Goal: Task Accomplishment & Management: Manage account settings

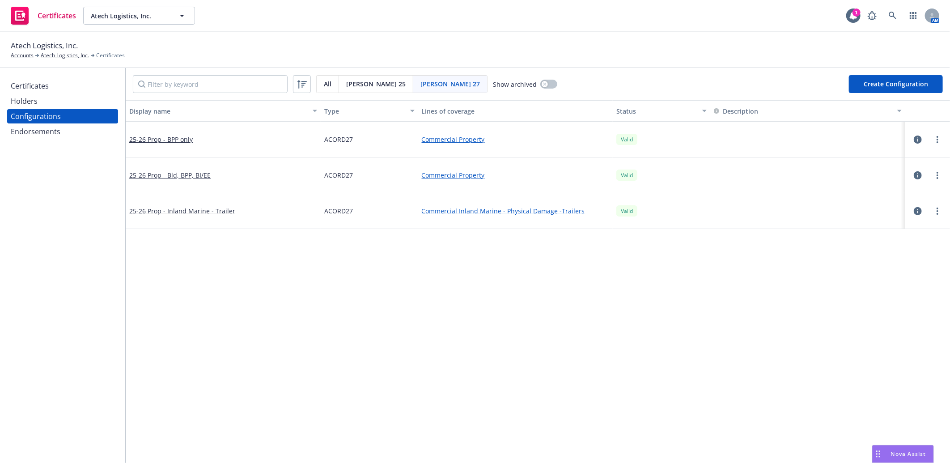
click at [43, 132] on div "Endorsements" at bounding box center [36, 131] width 50 height 14
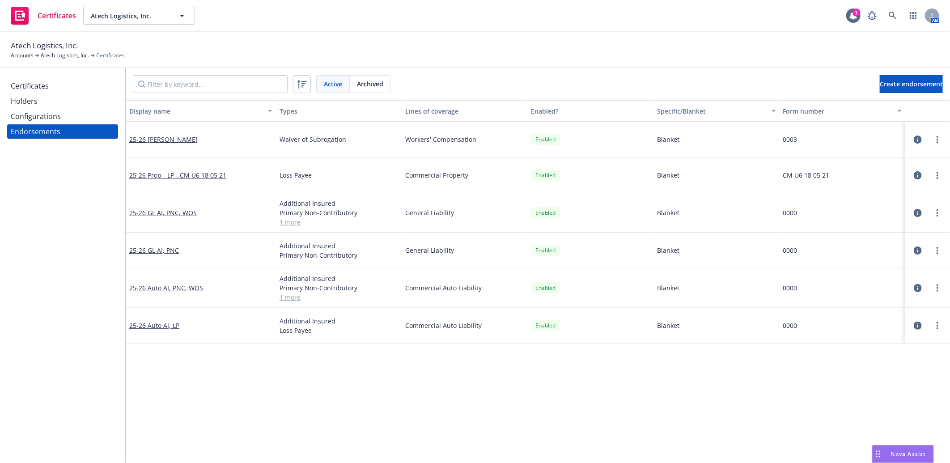
click at [48, 117] on div "Configurations" at bounding box center [36, 116] width 50 height 14
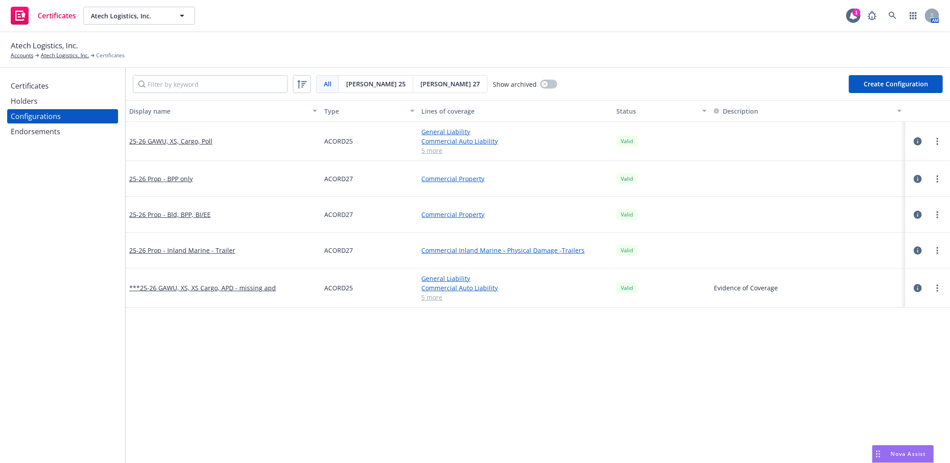
click at [42, 130] on div "Endorsements" at bounding box center [36, 131] width 50 height 14
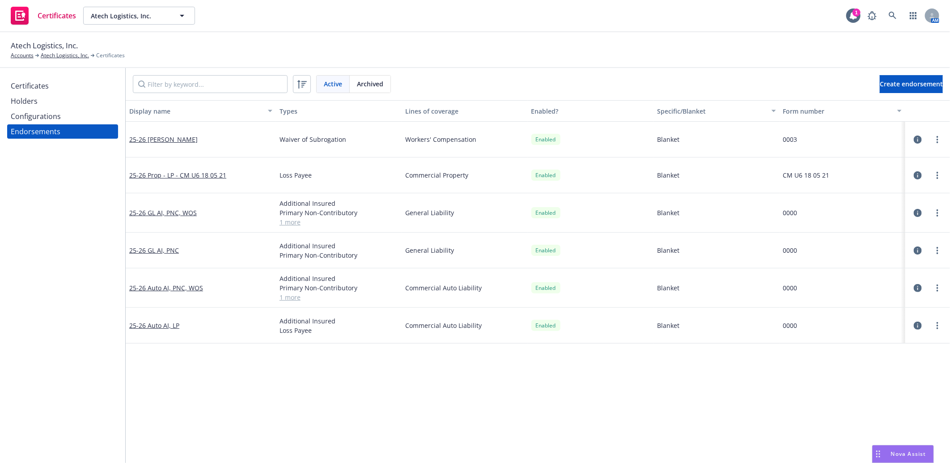
click at [329, 83] on span "Active" at bounding box center [333, 83] width 18 height 9
click at [180, 289] on link "25-26 Auto AI, PNC, WOS" at bounding box center [166, 288] width 74 height 9
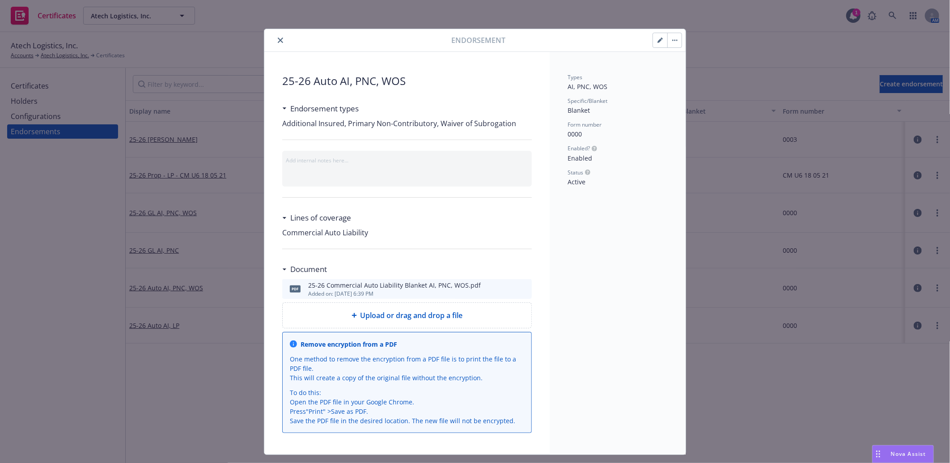
click at [521, 289] on icon "preview file" at bounding box center [523, 288] width 8 height 6
click at [654, 37] on button "button" at bounding box center [660, 40] width 14 height 14
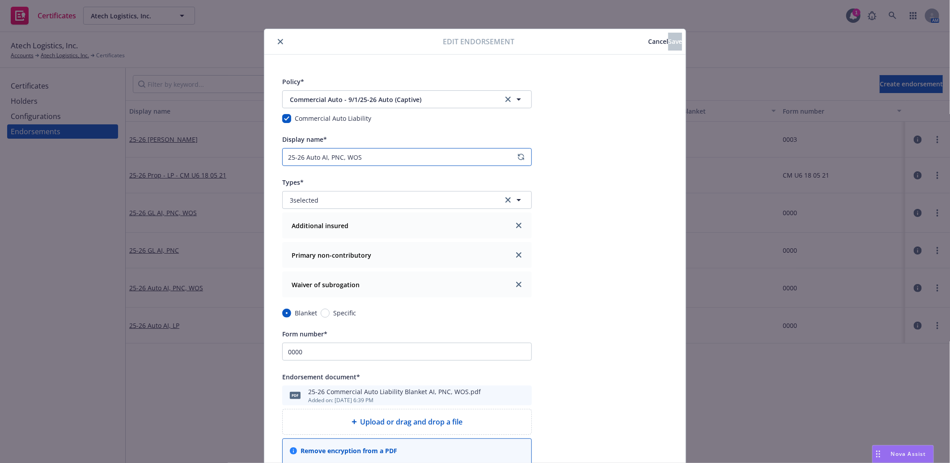
click at [387, 159] on input "25-26 Auto AI, PNC, WOS" at bounding box center [407, 157] width 250 height 18
paste input "U-CA-424-F CW (04/14)"
click at [362, 157] on input "25-26 Auto AI, PNC, WOS - U-CA-424-F CW (04/14)" at bounding box center [407, 157] width 250 height 18
paste input "Coverage Extension End"
type input "25-26 Auto AI, PNC, WOS - Coverage Extension Endt - U-CA-424-F CW (04/14)"
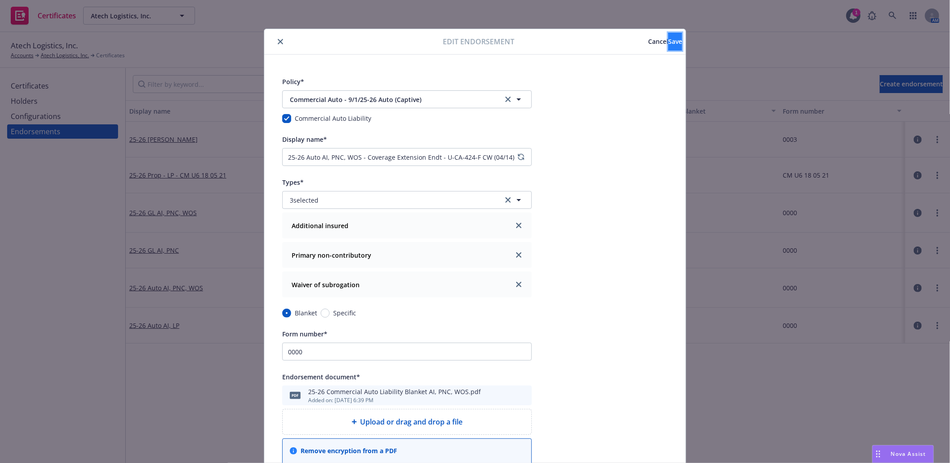
click at [668, 40] on span "Save" at bounding box center [675, 41] width 14 height 9
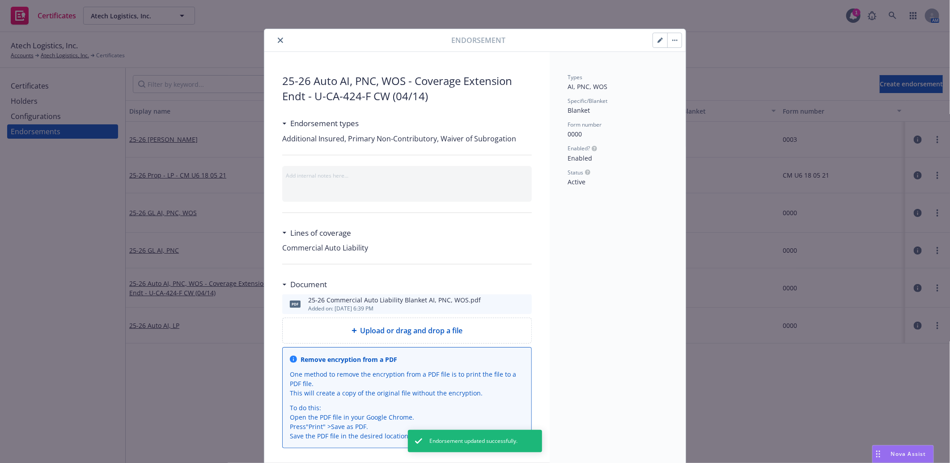
click at [278, 39] on icon "close" at bounding box center [280, 40] width 5 height 5
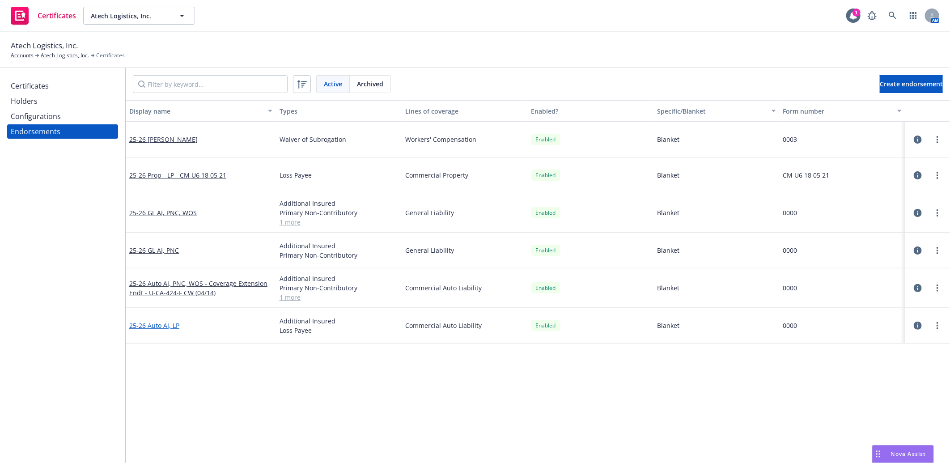
click at [164, 323] on link "25-26 Auto AI, LP" at bounding box center [154, 325] width 50 height 9
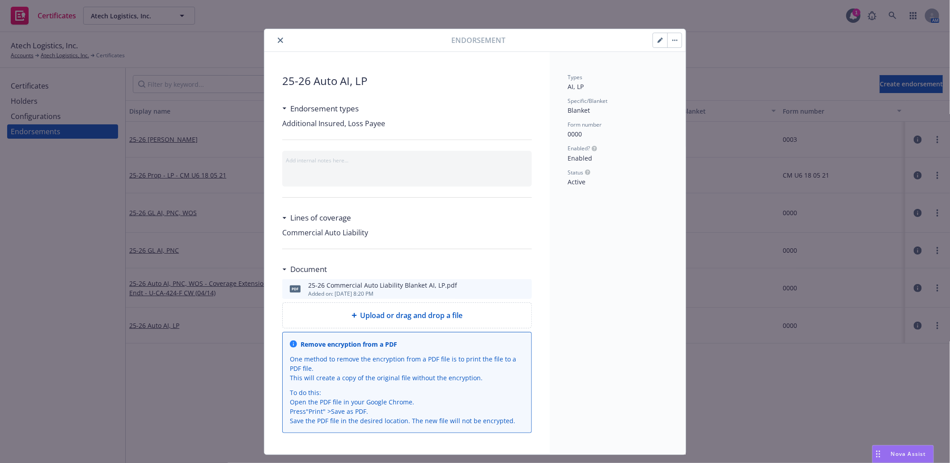
click at [520, 286] on icon "preview file" at bounding box center [523, 288] width 8 height 6
click at [655, 37] on button "button" at bounding box center [660, 40] width 14 height 14
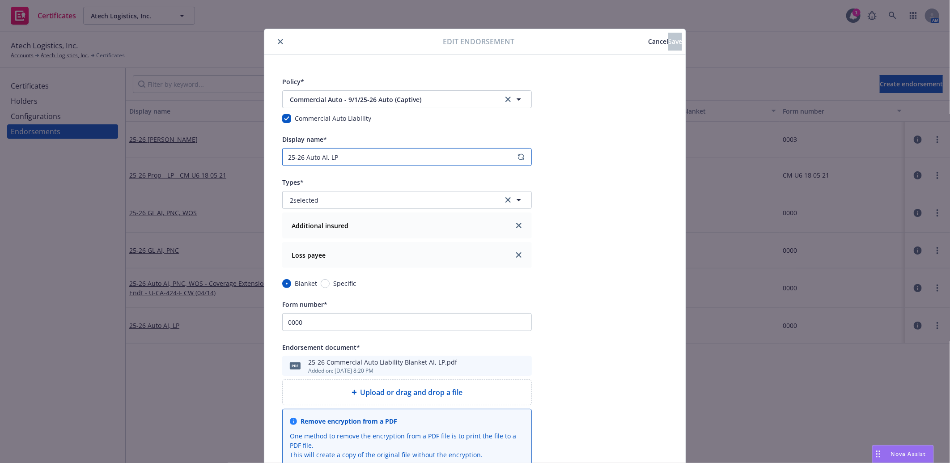
click at [373, 154] on input "25-26 Auto AI, LP" at bounding box center [407, 157] width 250 height 18
paste input "CA 20 01 10 13"
type input "25-26 Auto AI, LP - CA 20 01 10 13"
click at [668, 42] on span "Save" at bounding box center [675, 41] width 14 height 9
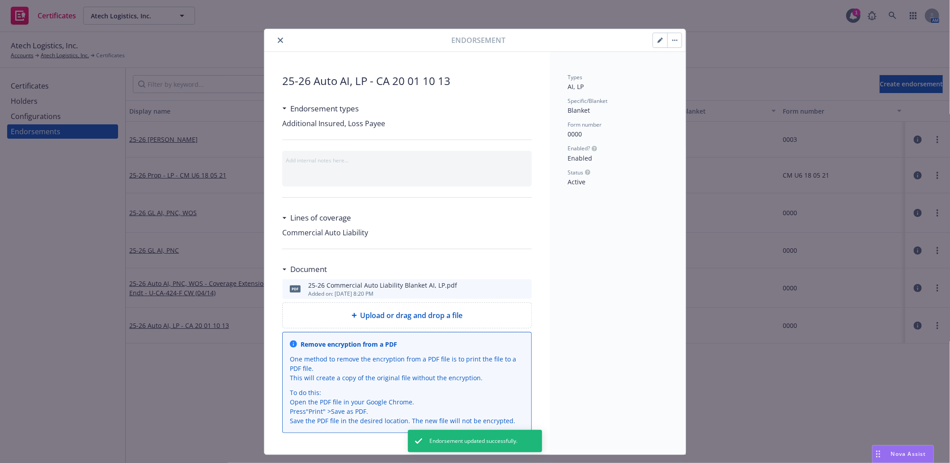
click at [280, 38] on button "close" at bounding box center [280, 40] width 11 height 11
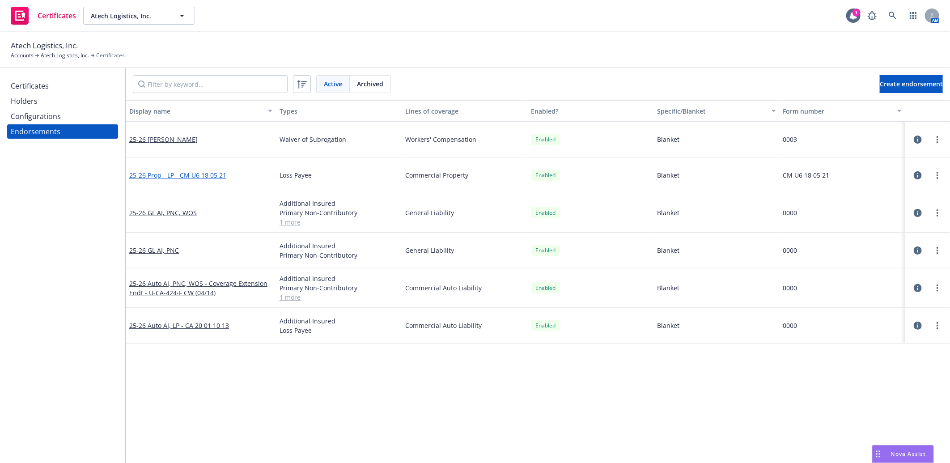
click at [201, 173] on link "25-26 Prop - LP - CM U6 18 05 21" at bounding box center [177, 175] width 97 height 9
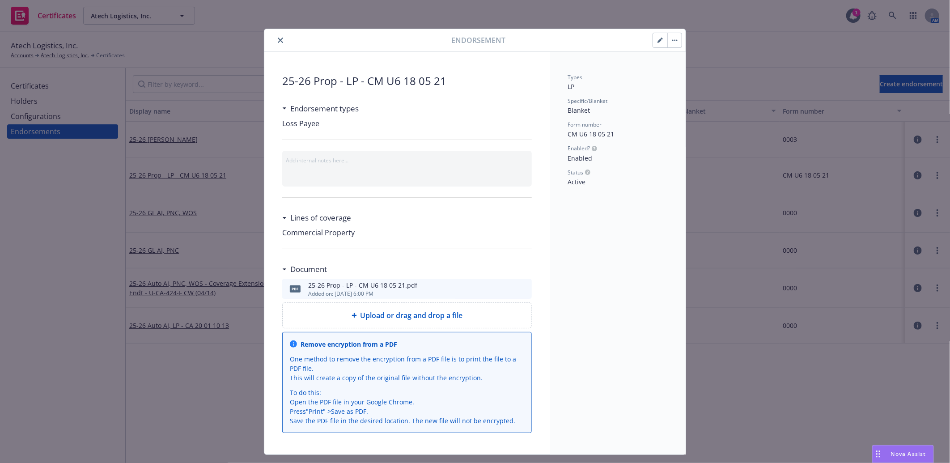
click at [520, 288] on icon "preview file" at bounding box center [523, 288] width 8 height 6
click at [278, 43] on icon "close" at bounding box center [280, 40] width 5 height 5
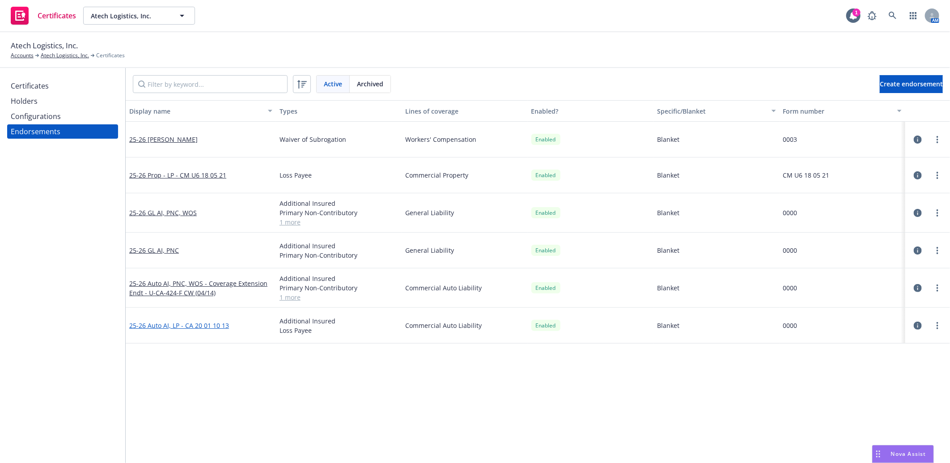
click at [211, 328] on link "25-26 Auto AI, LP - CA 20 01 10 13" at bounding box center [179, 325] width 100 height 9
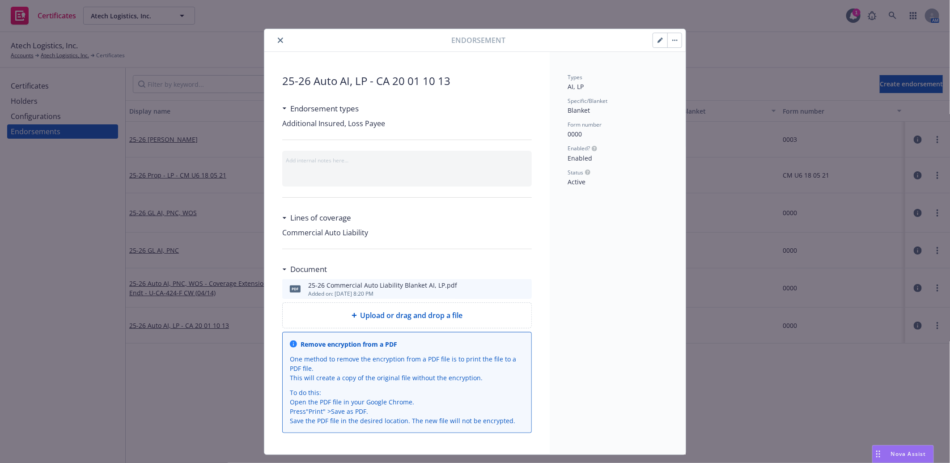
click at [278, 40] on icon "close" at bounding box center [280, 40] width 5 height 5
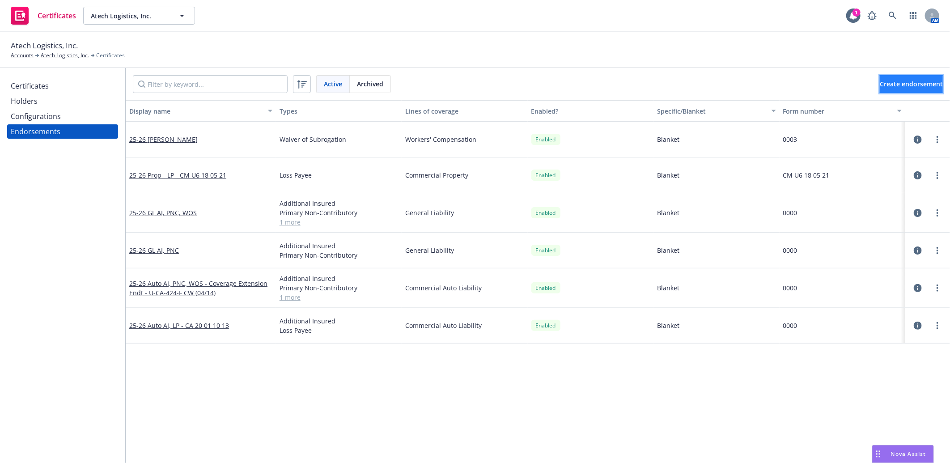
click at [905, 83] on span "Create endorsement" at bounding box center [911, 84] width 63 height 9
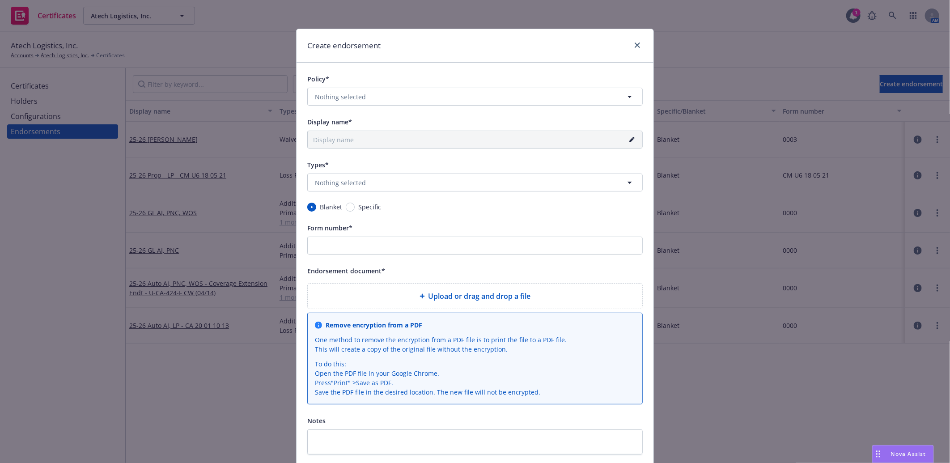
click at [464, 294] on span "Upload or drag and drop a file" at bounding box center [480, 296] width 102 height 11
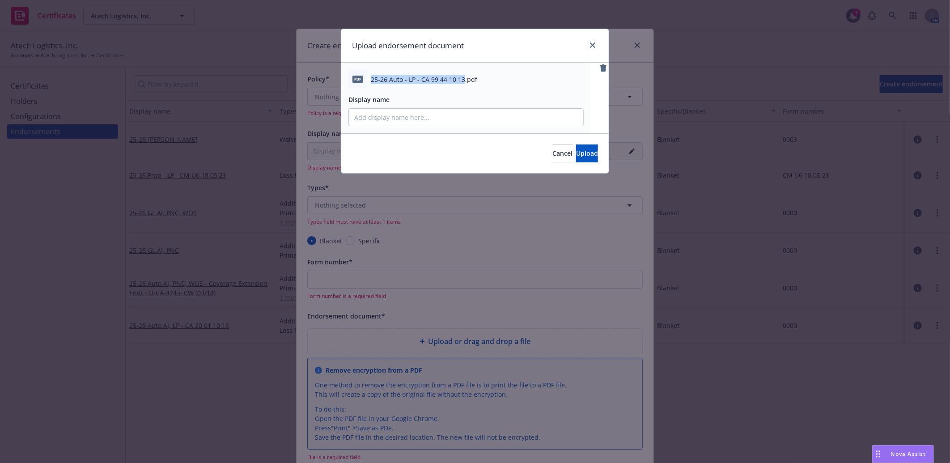
drag, startPoint x: 371, startPoint y: 76, endPoint x: 463, endPoint y: 78, distance: 91.7
click at [463, 78] on span "25-26 Auto - LP - CA 99 44 10 13.pdf" at bounding box center [424, 79] width 106 height 9
copy span "25-26 Auto - LP - CA 99 44 10 13"
click at [425, 118] on input "Display name" at bounding box center [466, 117] width 234 height 17
paste input "25-26 Auto - LP - CA 99 44 10 13"
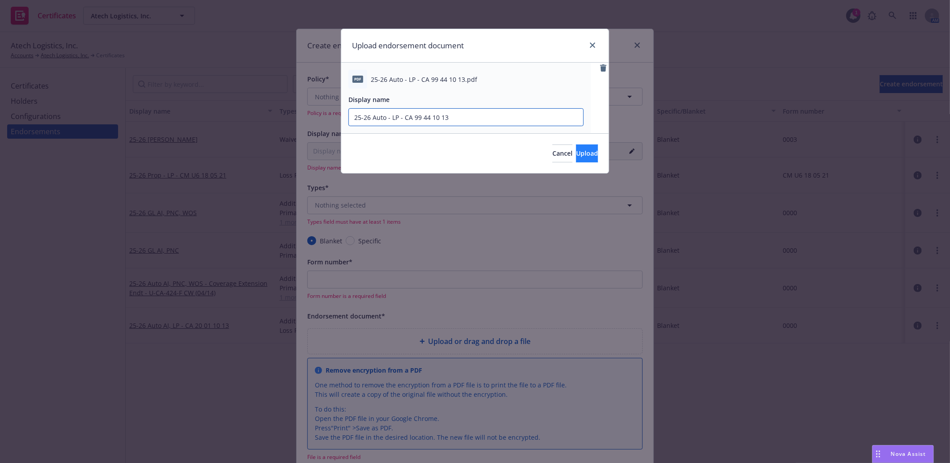
type input "25-26 Auto - LP - CA 99 44 10 13"
click at [576, 155] on span "Upload" at bounding box center [587, 153] width 22 height 9
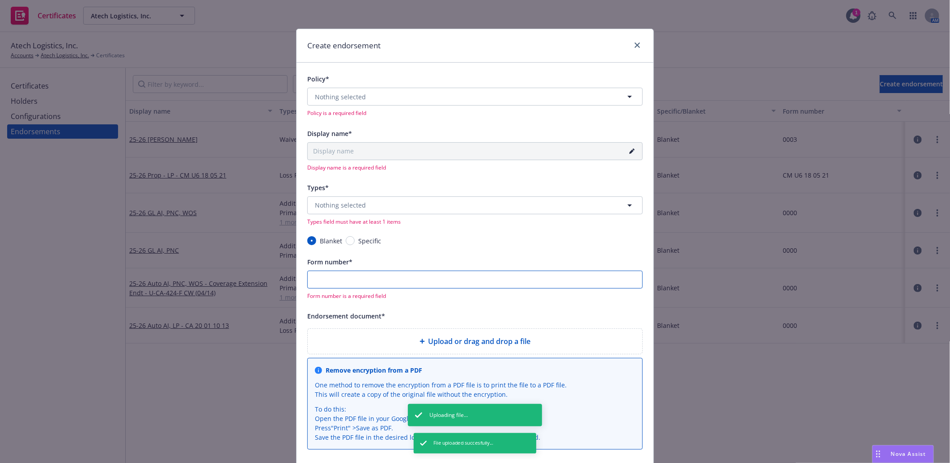
click at [387, 283] on input "Form number*" at bounding box center [475, 280] width 336 height 18
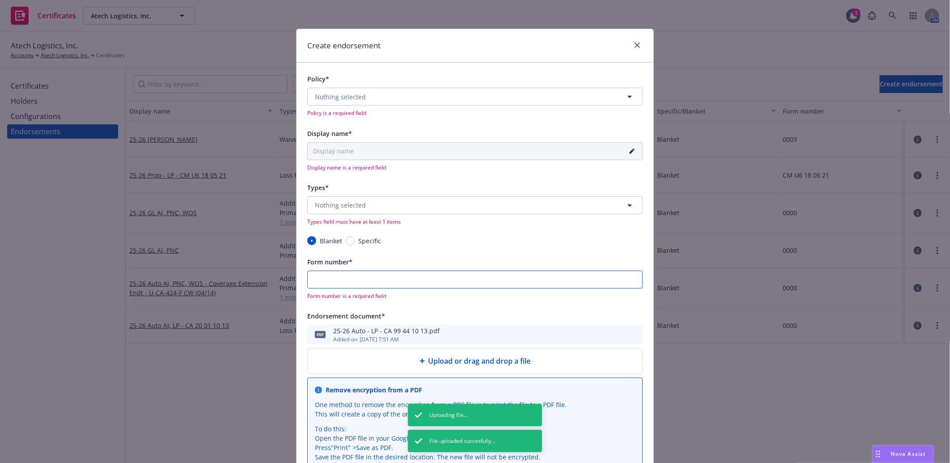
paste input "25-26 Auto - LP - CA 99 44 10 13"
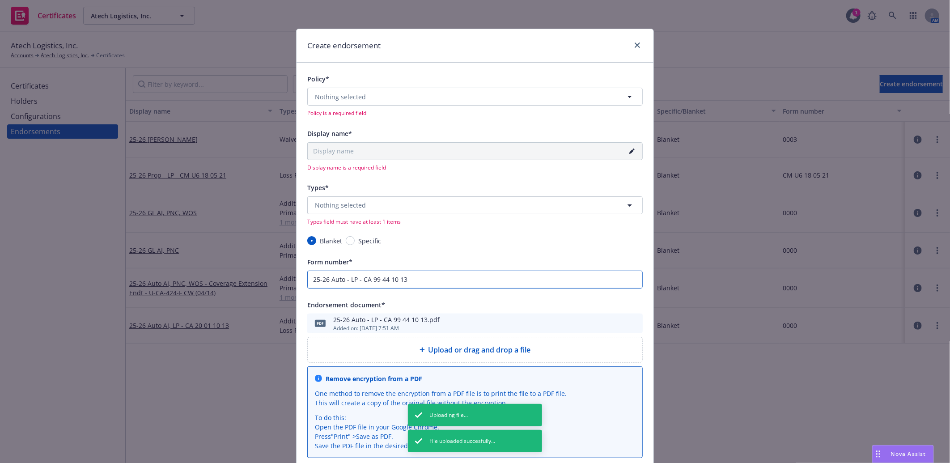
drag, startPoint x: 357, startPoint y: 279, endPoint x: 256, endPoint y: 269, distance: 101.6
click at [256, 269] on div "Create endorsement Policy* Nothing selected Policy is a required field Display …" at bounding box center [475, 231] width 950 height 463
type input "CA 99 44 10 13"
click at [363, 205] on button "Nothing selected" at bounding box center [475, 205] width 336 height 18
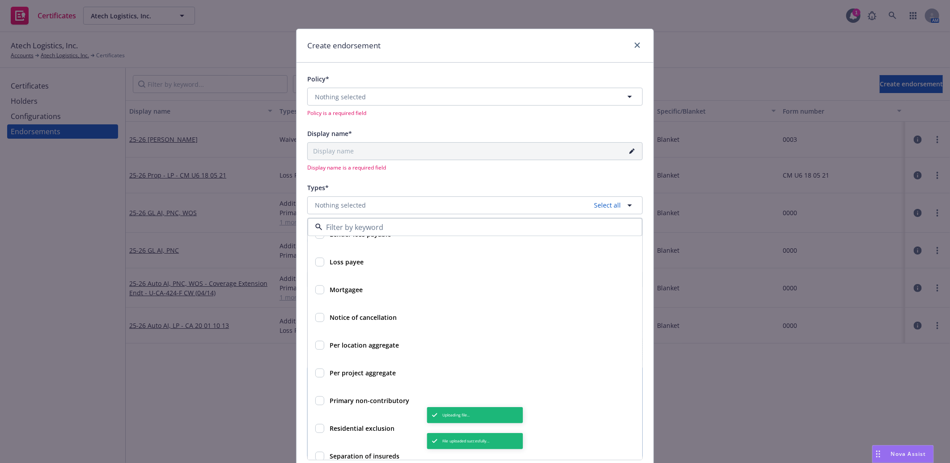
scroll to position [248, 0]
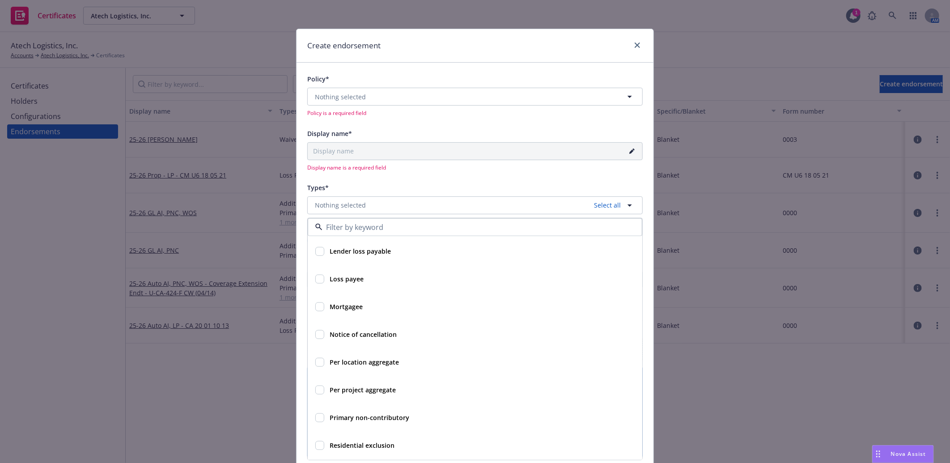
click at [350, 280] on strong "Loss payee" at bounding box center [347, 279] width 34 height 9
checkbox input "true"
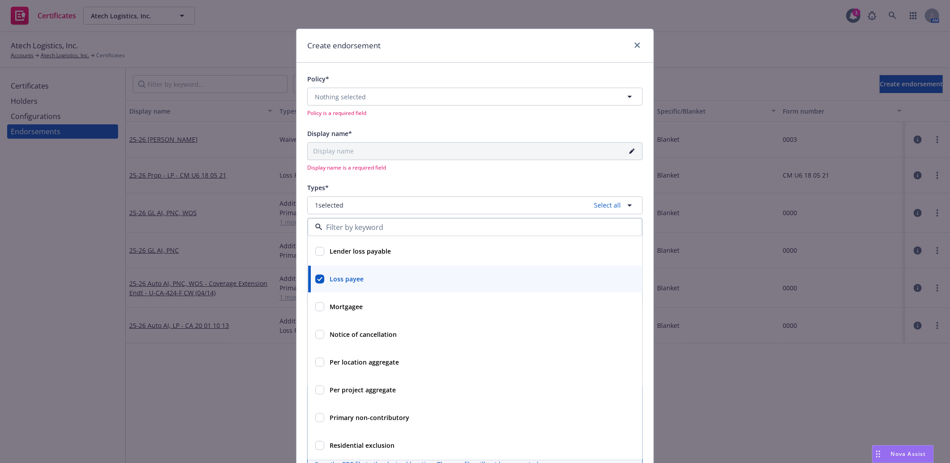
click at [377, 176] on div "Policy* Nothing selected Policy is a required field Display name* Display name …" at bounding box center [475, 316] width 336 height 487
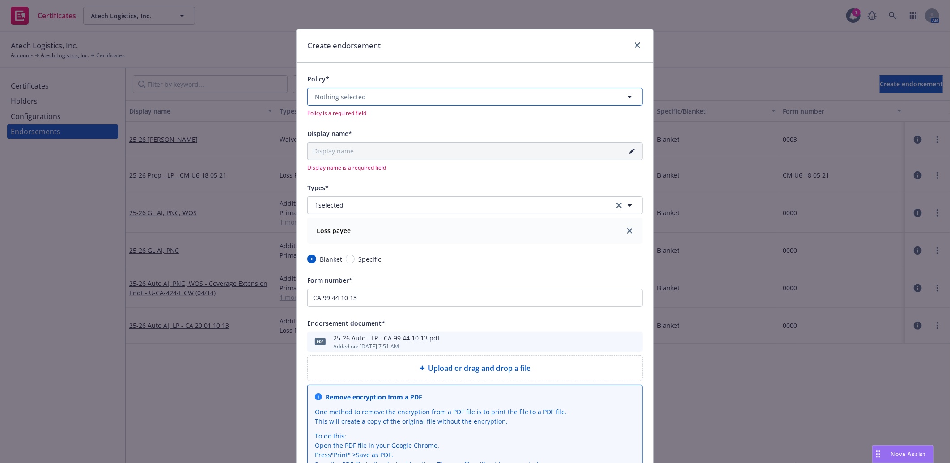
click at [386, 98] on button "Nothing selected" at bounding box center [475, 97] width 336 height 18
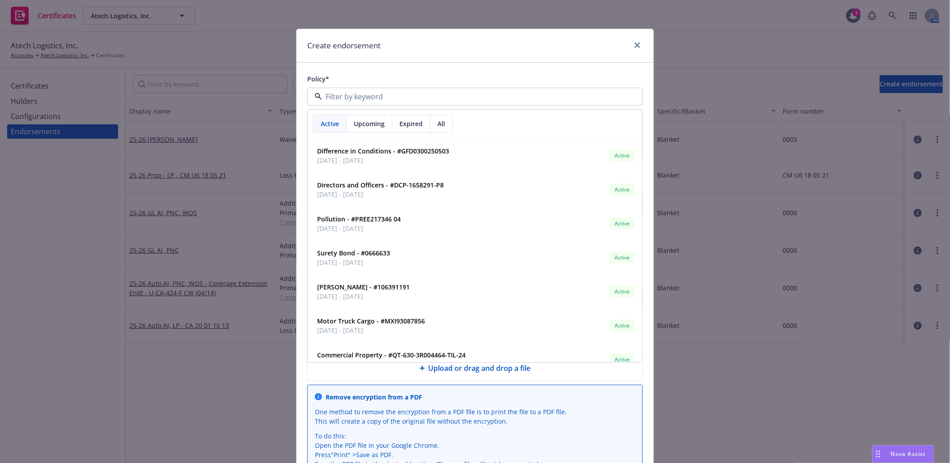
click at [367, 119] on span "Upcoming" at bounding box center [369, 123] width 31 height 9
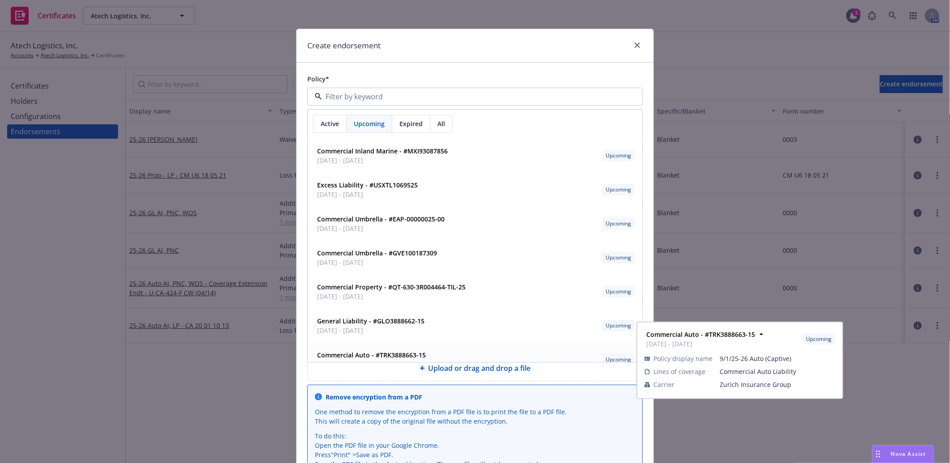
click at [368, 355] on strong "Commercial Auto - #TRK3888663-15" at bounding box center [371, 355] width 109 height 9
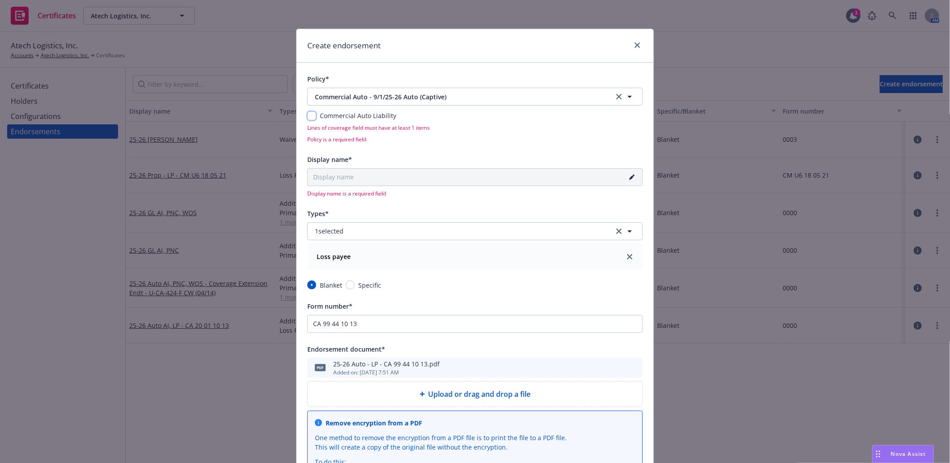
click at [307, 114] on input "checkbox" at bounding box center [311, 115] width 9 height 9
checkbox input "true"
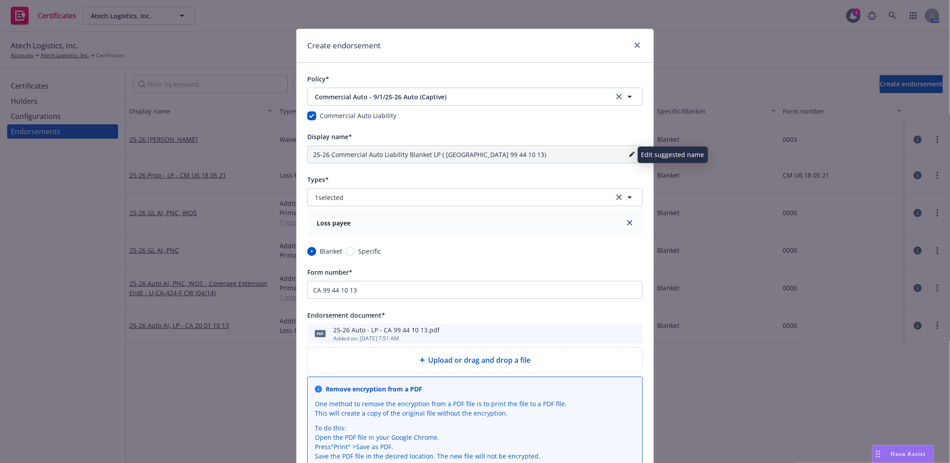
click at [629, 153] on icon "pencil" at bounding box center [631, 154] width 5 height 5
drag, startPoint x: 557, startPoint y: 153, endPoint x: 67, endPoint y: 159, distance: 489.5
click at [67, 159] on div "Create endorsement Policy* Commercial Auto - 9/1/25-26 Auto (Captive) Commercia…" at bounding box center [475, 231] width 950 height 463
paste input "Auto - LP - CA 99 44 10 13"
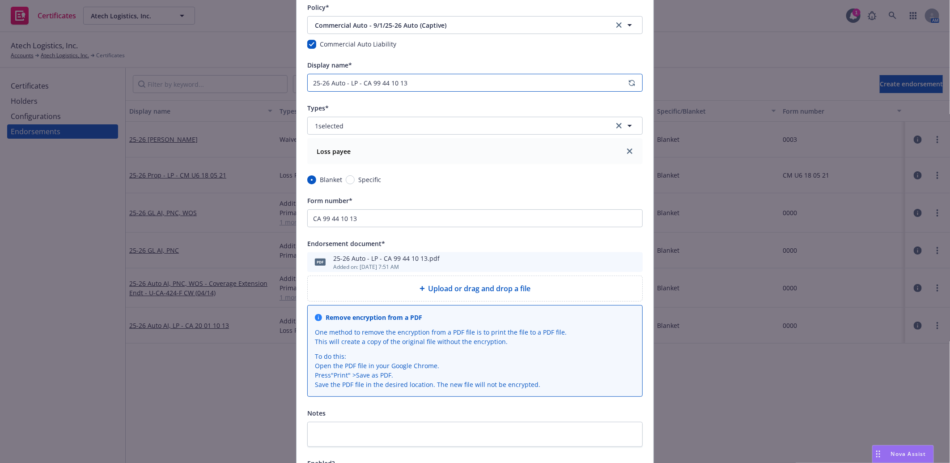
scroll to position [170, 0]
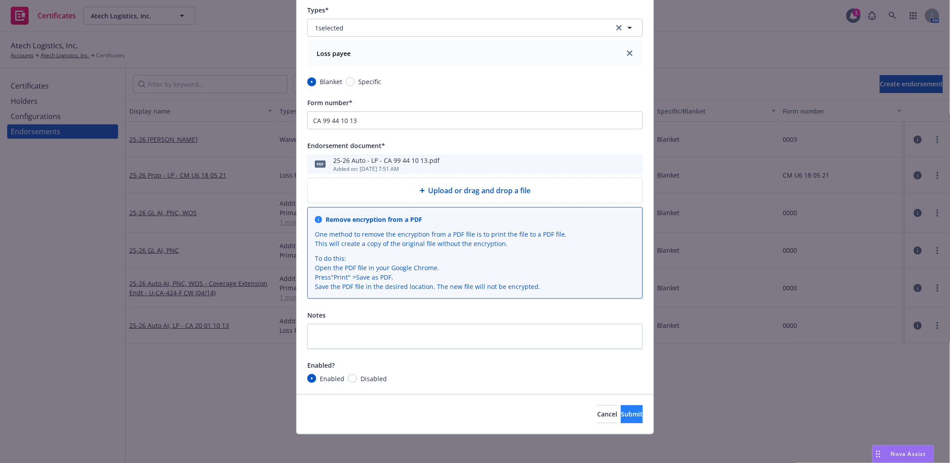
type input "25-26 Auto - LP - CA 99 44 10 13"
click at [621, 420] on button "Submit" at bounding box center [632, 414] width 22 height 18
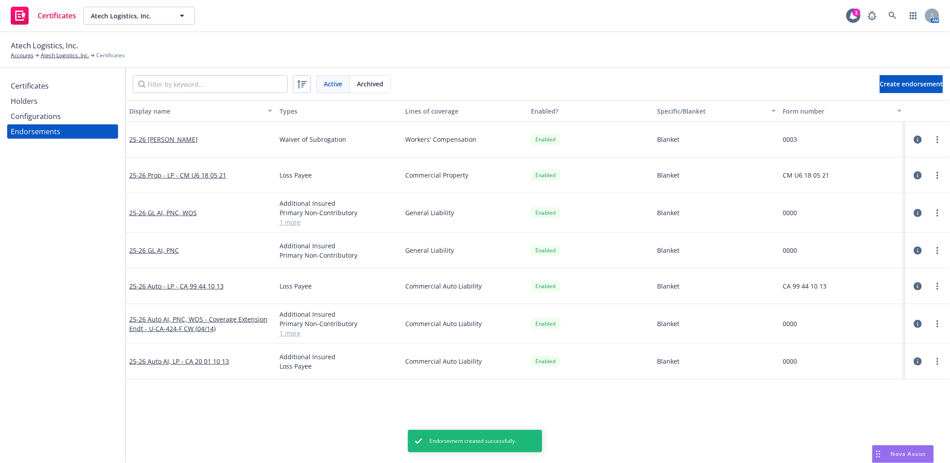
click at [188, 412] on div "Display name Types Lines of coverage Enabled? Specific/Blanket Form number 25-2…" at bounding box center [538, 268] width 825 height 337
click at [201, 361] on link "25-26 Auto AI, LP - CA 20 01 10 13" at bounding box center [179, 361] width 100 height 9
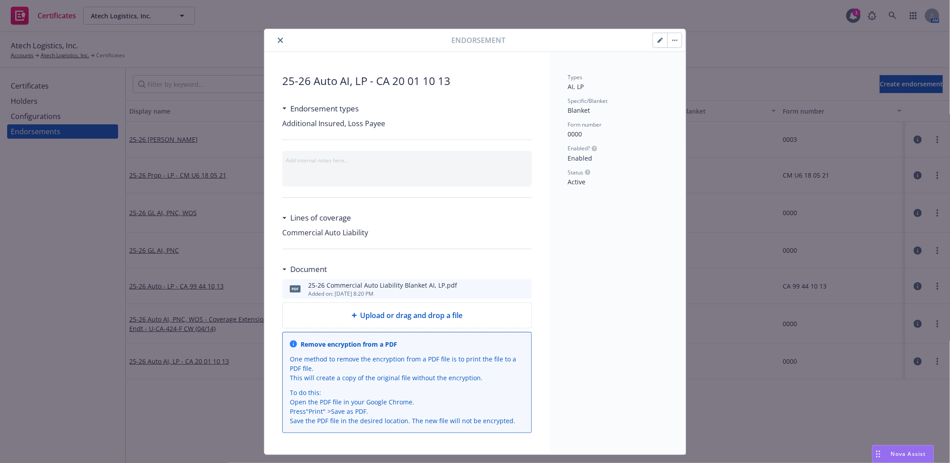
click at [278, 39] on icon "close" at bounding box center [280, 40] width 5 height 5
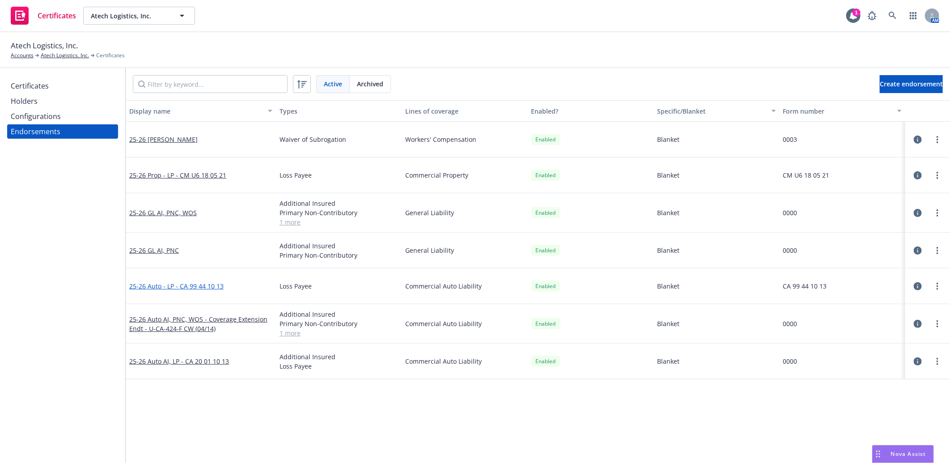
click at [208, 284] on link "25-26 Auto - LP - CA 99 44 10 13" at bounding box center [176, 286] width 94 height 9
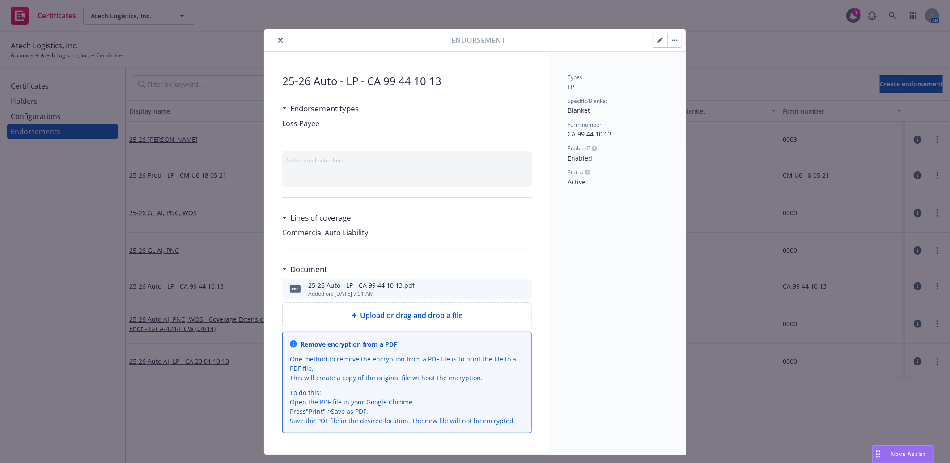
click at [520, 289] on icon "preview file" at bounding box center [523, 288] width 8 height 6
click at [278, 38] on icon "close" at bounding box center [280, 40] width 5 height 5
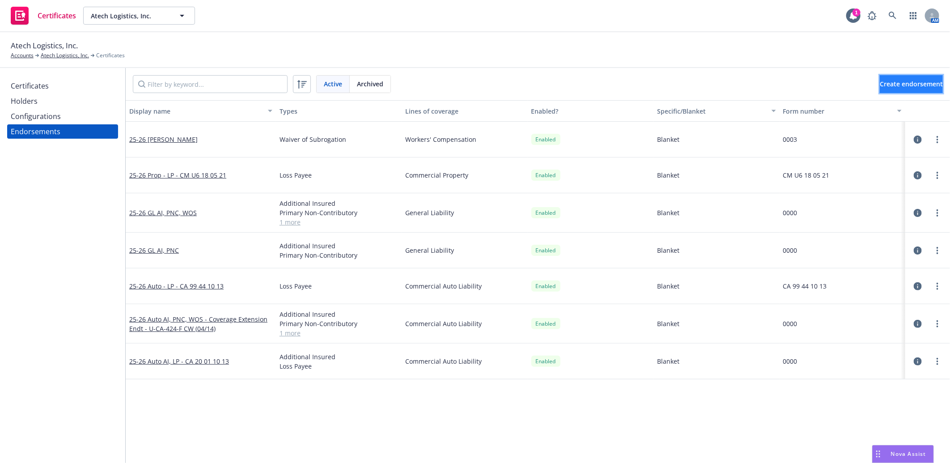
click at [885, 83] on span "Create endorsement" at bounding box center [911, 84] width 63 height 9
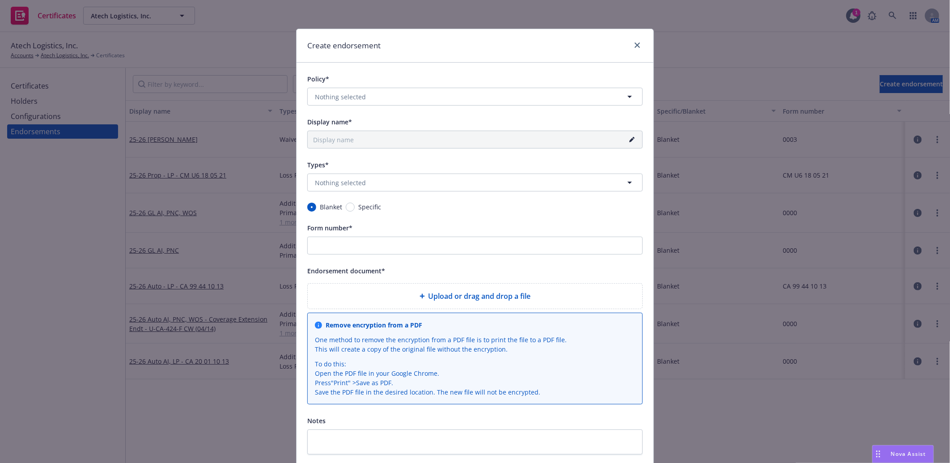
click at [497, 298] on span "Upload or drag and drop a file" at bounding box center [480, 296] width 102 height 11
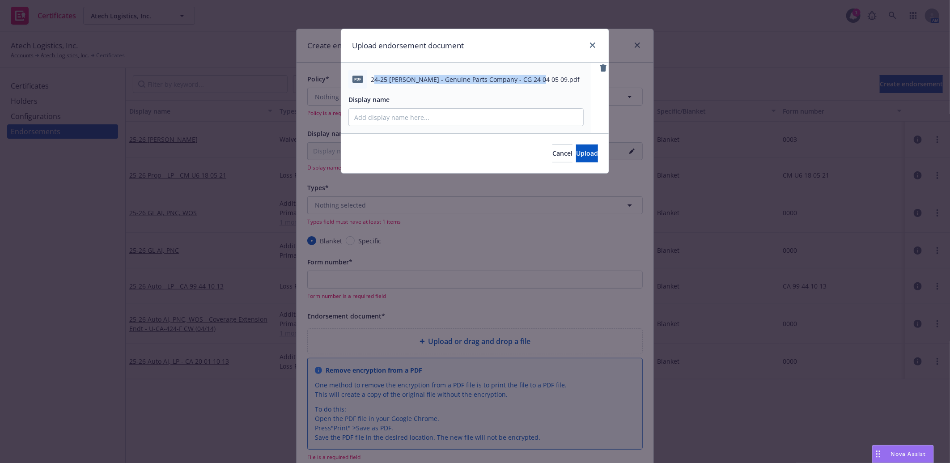
drag, startPoint x: 373, startPoint y: 76, endPoint x: 536, endPoint y: 77, distance: 163.3
click at [536, 77] on span "24-25 [PERSON_NAME] - Genuine Parts Company - CG 24 04 05 09.pdf" at bounding box center [475, 79] width 209 height 9
copy span "4-25 [PERSON_NAME] - Genuine Parts Company - CG 24 04 05 09"
click at [443, 119] on input "Display name" at bounding box center [466, 117] width 234 height 17
paste input "4-25 [PERSON_NAME] - Genuine Parts Company - CG 24 04 05 09"
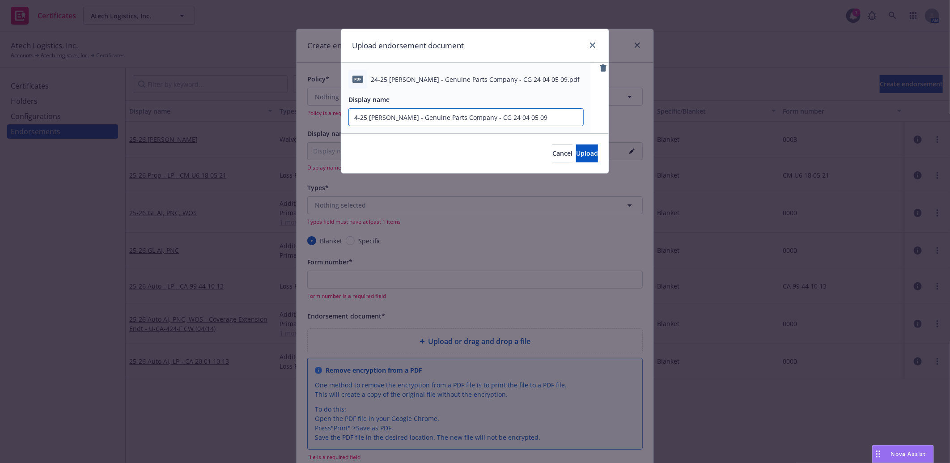
click at [354, 118] on input "4-25 [PERSON_NAME] - Genuine Parts Company - CG 24 04 05 09" at bounding box center [466, 117] width 234 height 17
drag, startPoint x: 529, startPoint y: 118, endPoint x: 252, endPoint y: 118, distance: 276.5
click at [252, 118] on div "Upload endorsement document pdf 24-25 [PERSON_NAME] - Genuine Parts Company - C…" at bounding box center [475, 231] width 950 height 463
type input "24-25 [PERSON_NAME] - Genuine Parts Company - CG 24 04 05 09"
click at [576, 158] on button "Upload" at bounding box center [587, 154] width 22 height 18
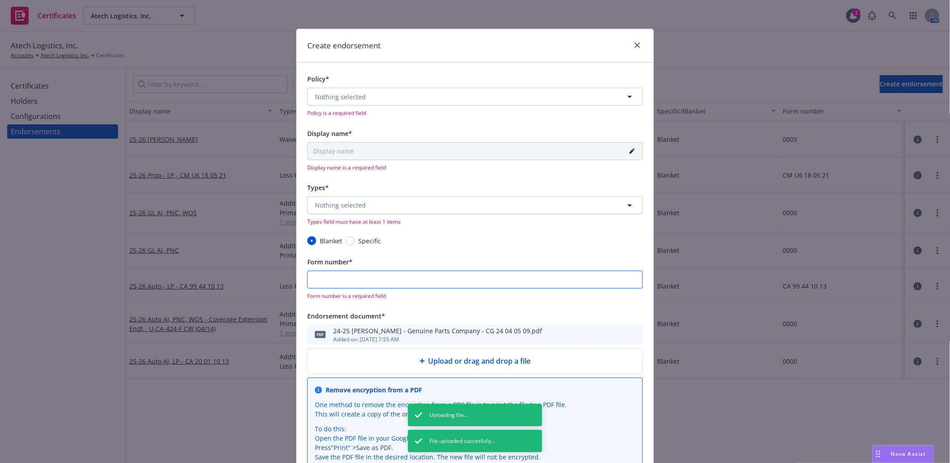
click at [433, 285] on input "Form number*" at bounding box center [475, 280] width 336 height 18
paste input "24-25 [PERSON_NAME] - Genuine Parts Company - CG 24 04 05 09"
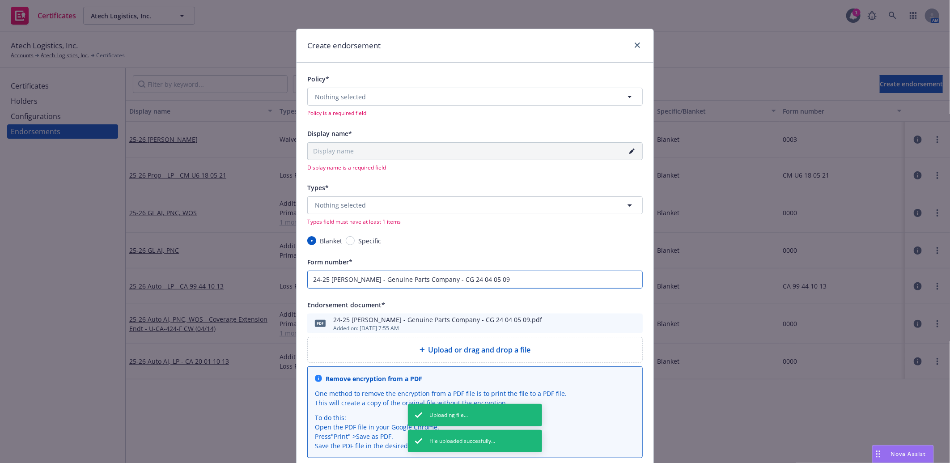
drag, startPoint x: 356, startPoint y: 278, endPoint x: 259, endPoint y: 273, distance: 97.2
click at [259, 273] on div "Create endorsement Policy* Nothing selected Policy is a required field Display …" at bounding box center [475, 231] width 950 height 463
type input "Genuine Parts Company - CG 24 04 05 09"
click at [381, 207] on button "Nothing selected" at bounding box center [475, 205] width 336 height 18
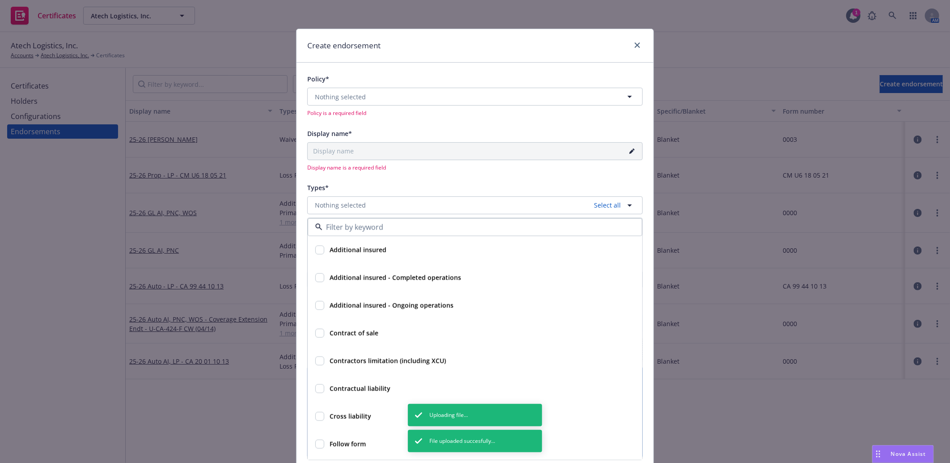
scroll to position [348, 0]
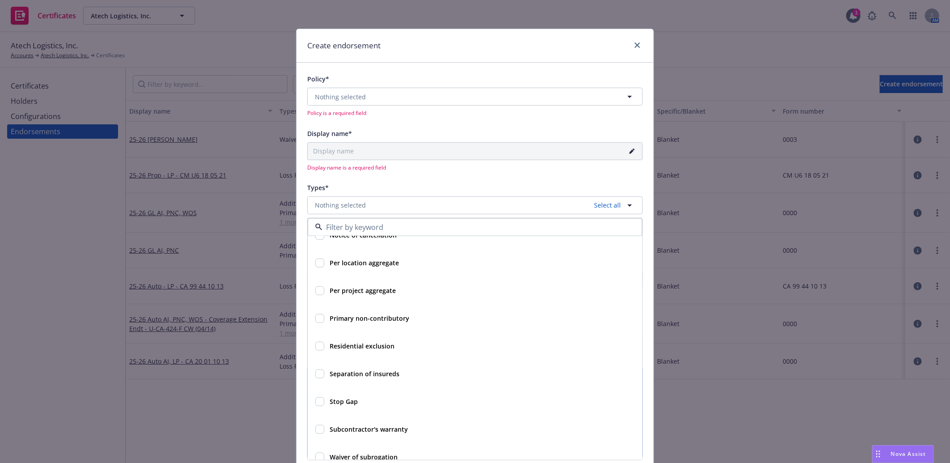
click at [350, 455] on strong "Waiver of subrogation" at bounding box center [364, 457] width 68 height 9
checkbox input "true"
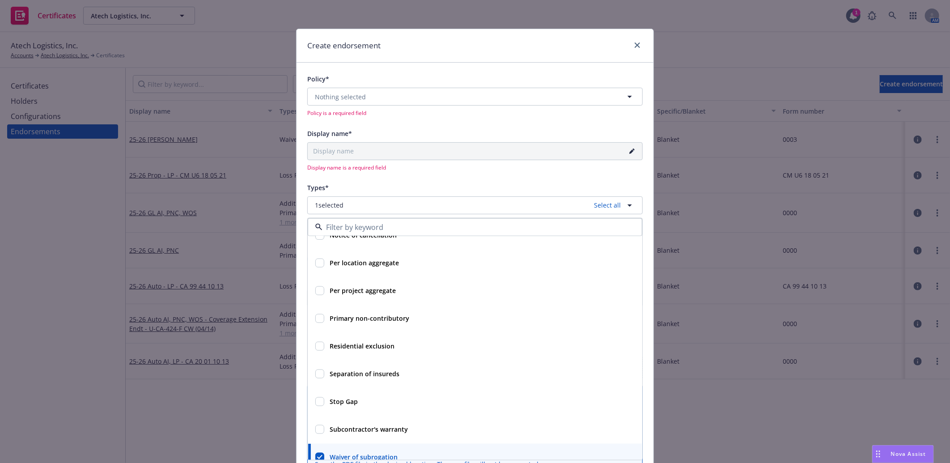
click at [422, 184] on div "Types*" at bounding box center [475, 187] width 336 height 11
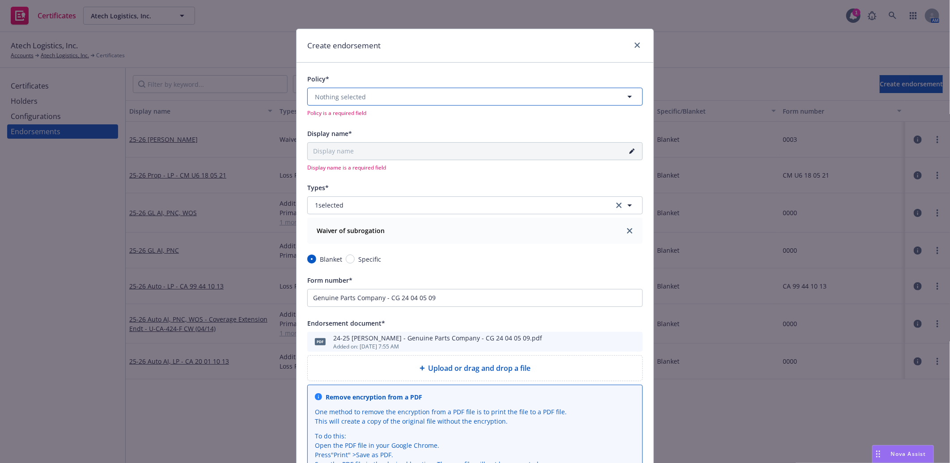
click at [446, 93] on button "Nothing selected" at bounding box center [475, 97] width 336 height 18
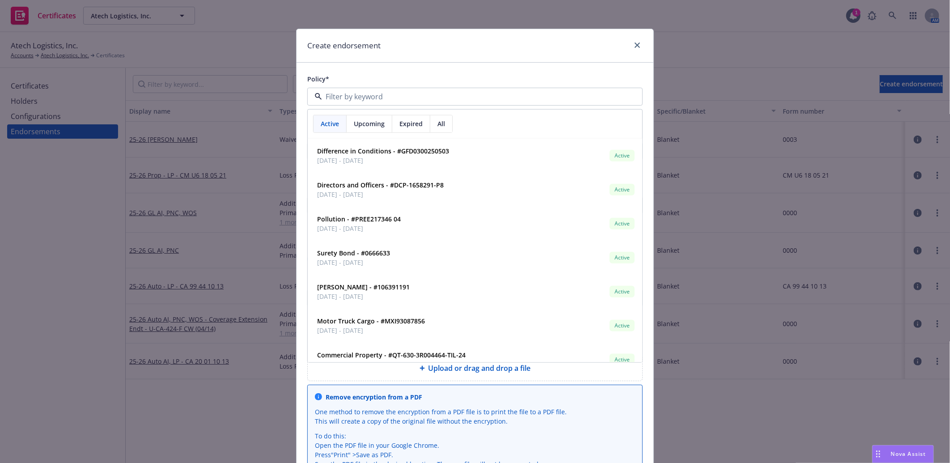
click at [367, 120] on span "Upcoming" at bounding box center [369, 123] width 31 height 9
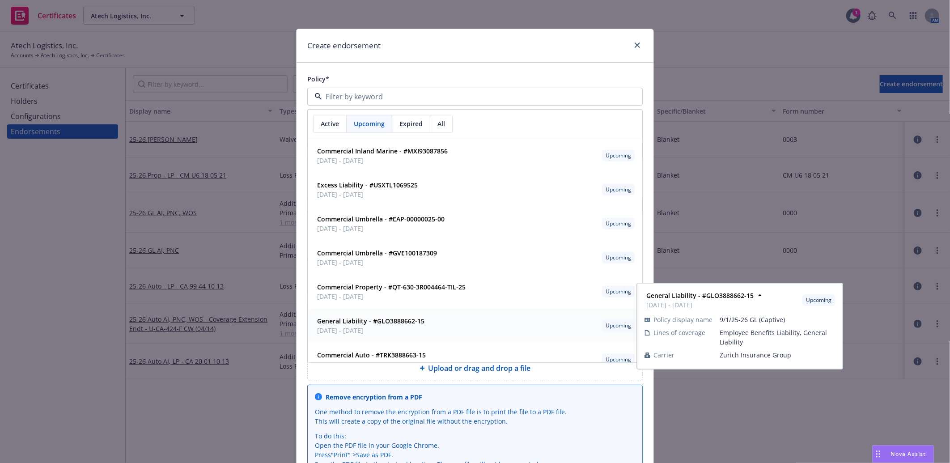
drag, startPoint x: 361, startPoint y: 322, endPoint x: 367, endPoint y: 303, distance: 20.4
click at [361, 322] on strong "General Liability - #GLO3888662-15" at bounding box center [370, 321] width 107 height 9
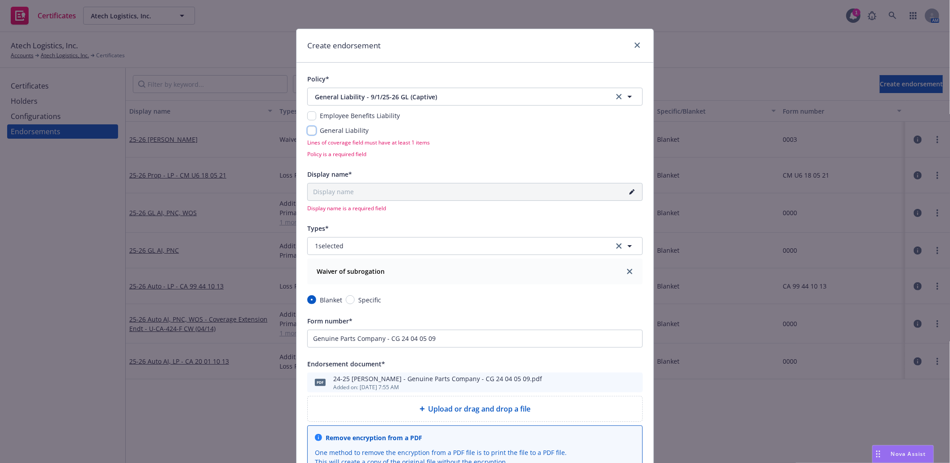
click at [307, 130] on input "checkbox" at bounding box center [311, 130] width 9 height 9
checkbox input "true"
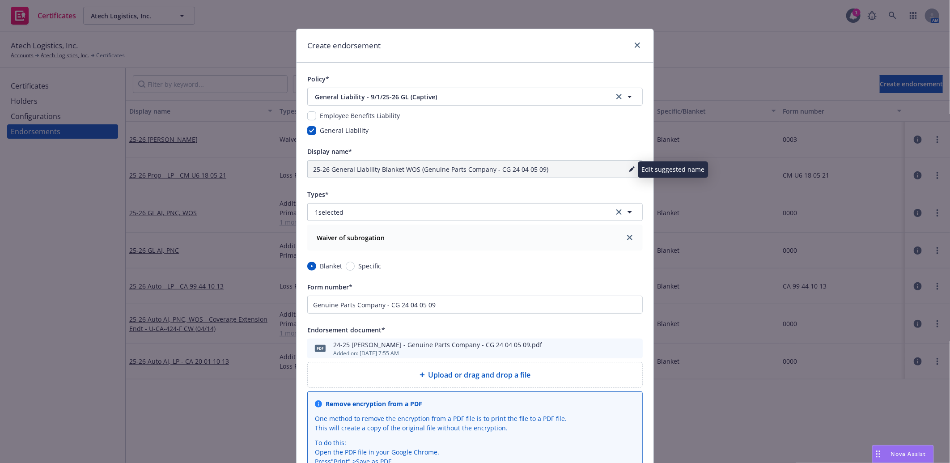
click at [629, 170] on icon "pencil" at bounding box center [631, 170] width 4 height 4
drag, startPoint x: 570, startPoint y: 167, endPoint x: 162, endPoint y: 151, distance: 408.8
click at [162, 151] on div "Create endorsement Policy* General Liability - 9/1/25-26 GL (Captive) General L…" at bounding box center [475, 231] width 950 height 463
paste input "4-25 [PERSON_NAME] - Genuine Parts Company - CG 24 04 05 09"
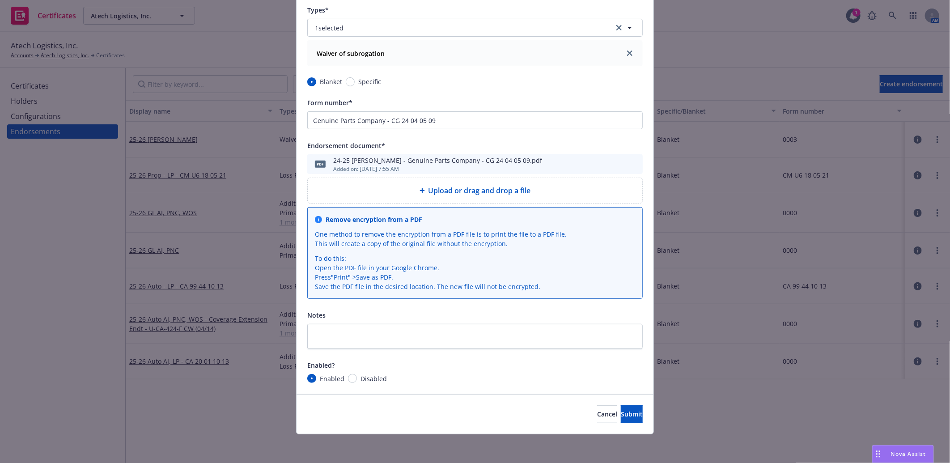
scroll to position [185, 0]
type input "24-25 [PERSON_NAME] - Genuine Parts Company - CG 24 04 05 09"
click at [350, 378] on input "Disabled" at bounding box center [352, 378] width 9 height 9
radio input "true"
click at [621, 414] on button "Submit" at bounding box center [632, 414] width 22 height 18
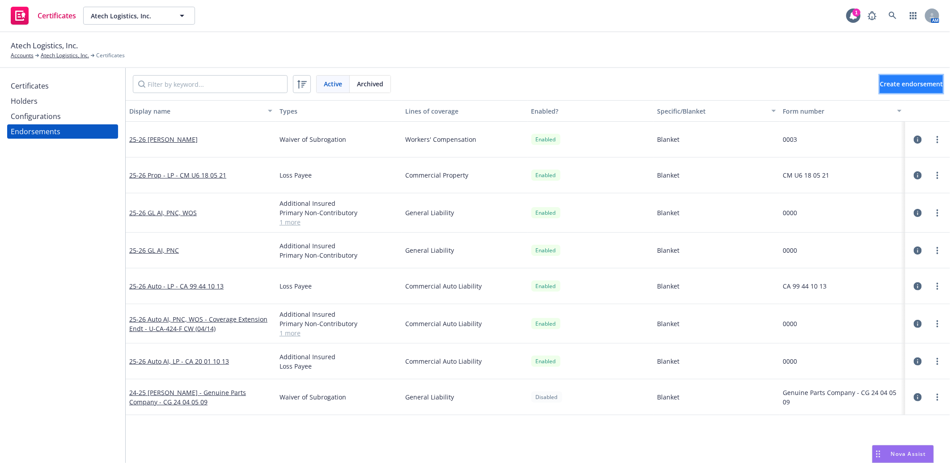
click at [889, 83] on span "Create endorsement" at bounding box center [911, 84] width 63 height 9
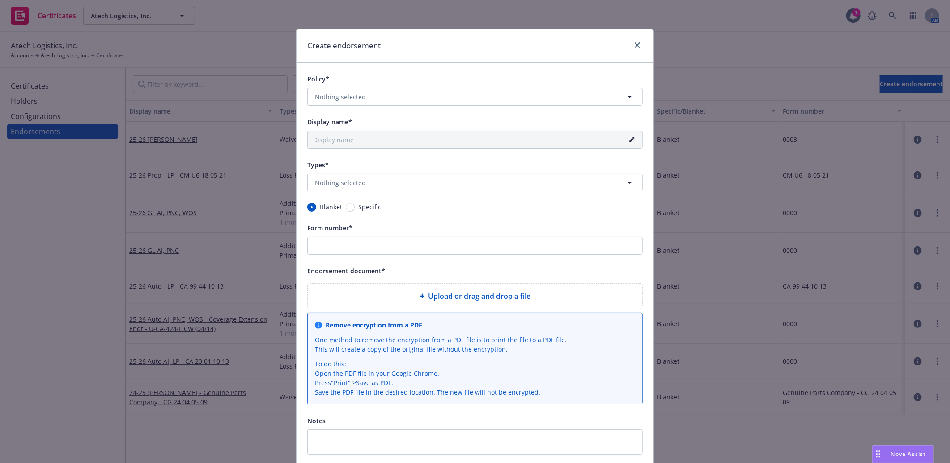
click at [489, 299] on span "Upload or drag and drop a file" at bounding box center [480, 296] width 102 height 11
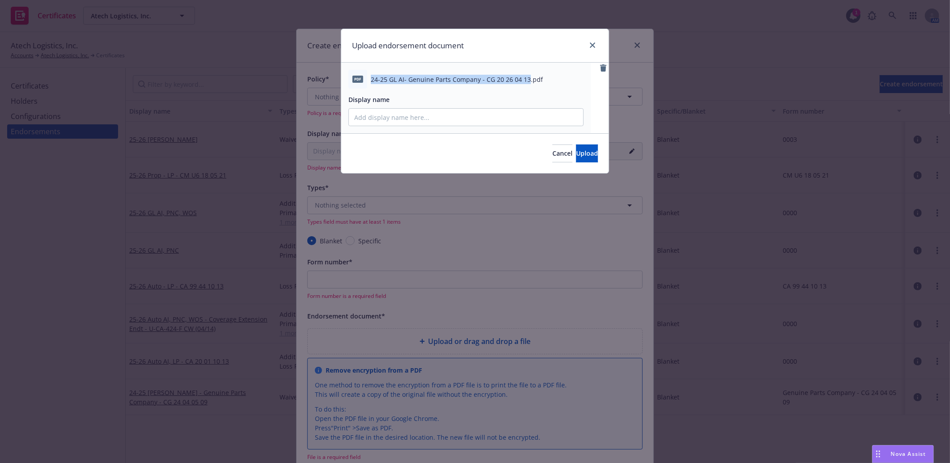
drag, startPoint x: 370, startPoint y: 79, endPoint x: 527, endPoint y: 76, distance: 156.2
click at [527, 76] on span "24-25 GL AI- Genuine Parts Company - CG 20 26 04 13.pdf" at bounding box center [457, 79] width 172 height 9
copy span "24-25 GL AI- Genuine Parts Company - CG 20 26 04 13"
click at [458, 121] on input "Display name" at bounding box center [466, 117] width 234 height 17
paste input "24-25 GL AI- Genuine Parts Company - CG 20 26 04 13"
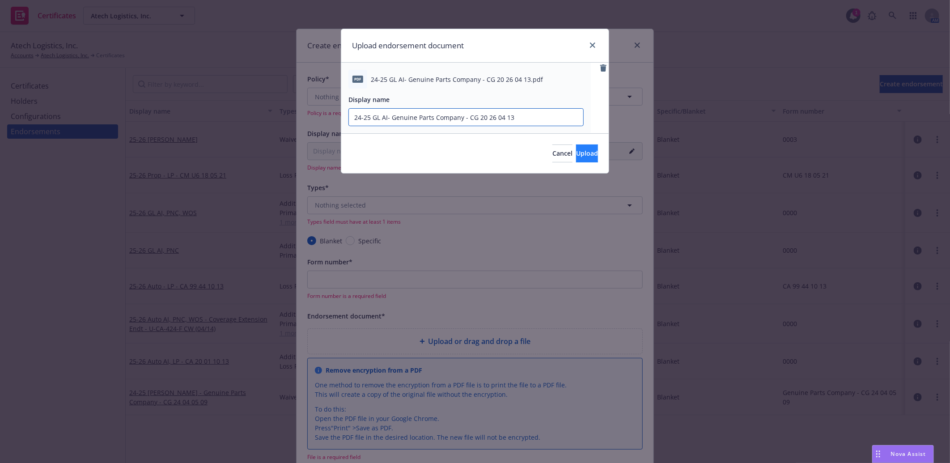
type input "24-25 GL AI- Genuine Parts Company - CG 20 26 04 13"
click at [576, 152] on span "Upload" at bounding box center [587, 153] width 22 height 9
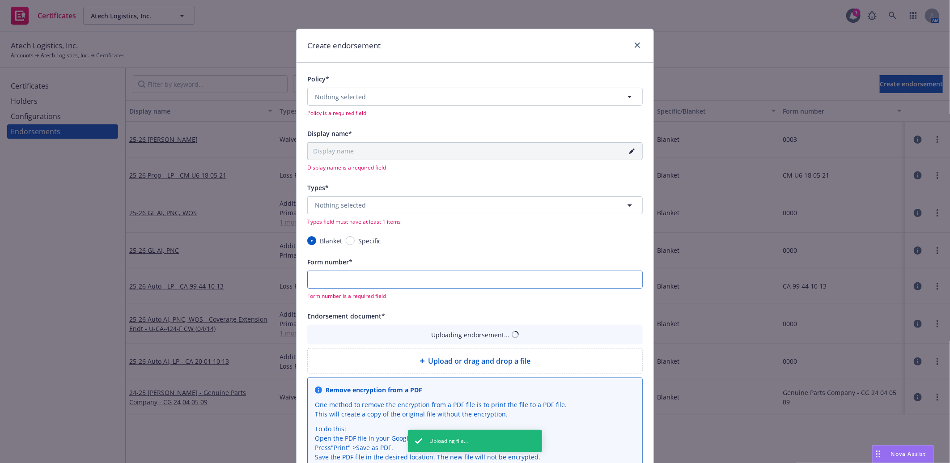
click at [414, 283] on input "Form number*" at bounding box center [475, 280] width 336 height 18
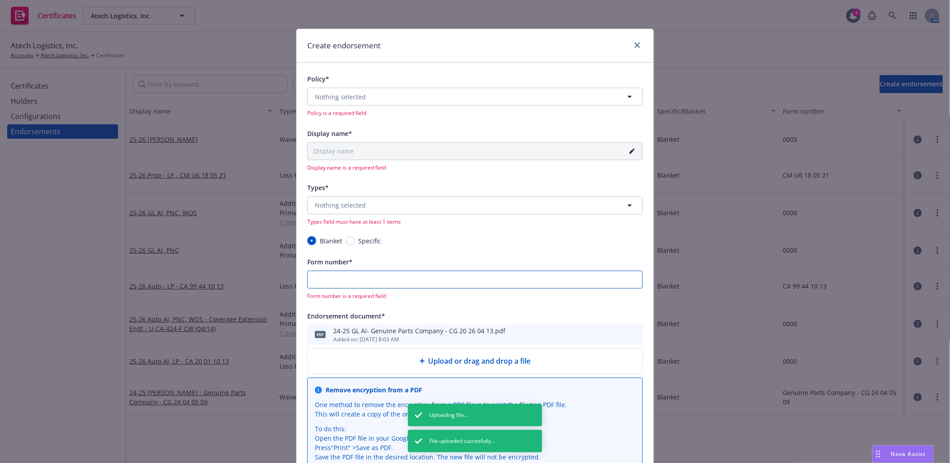
paste input "24-25 GL AI- Genuine Parts Company - CG 20 26 04 13"
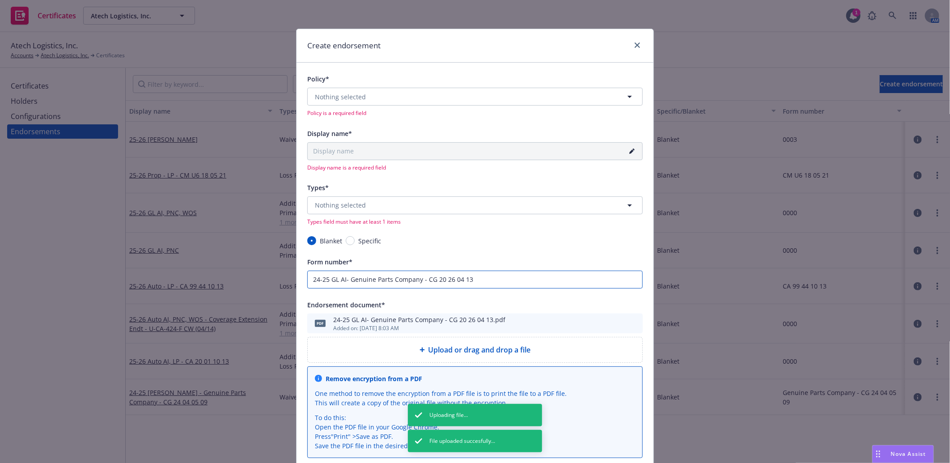
drag, startPoint x: 345, startPoint y: 281, endPoint x: 264, endPoint y: 276, distance: 81.1
click at [264, 276] on div "Create endorsement Policy* Nothing selected Policy is a required field Display …" at bounding box center [475, 231] width 950 height 463
type input "Genuine Parts Company - CG 20 26 04 13"
click at [346, 237] on input "Specific" at bounding box center [350, 240] width 9 height 9
radio input "true"
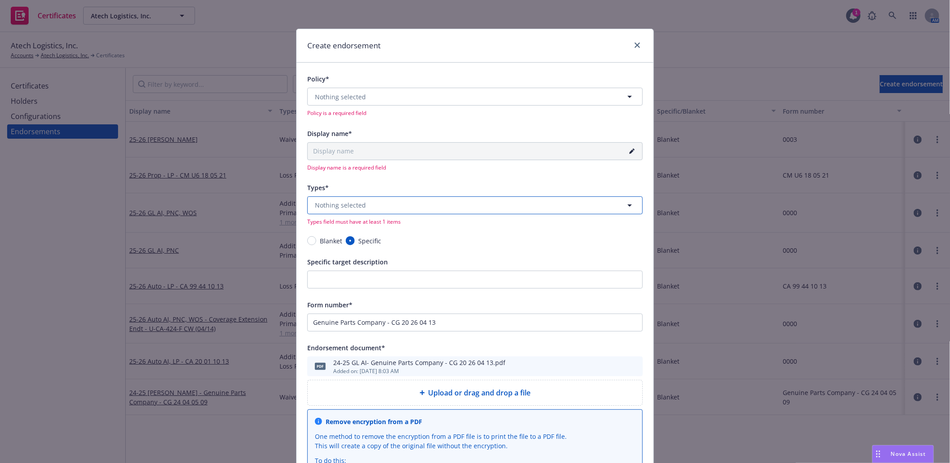
click at [361, 208] on button "Nothing selected" at bounding box center [475, 205] width 336 height 18
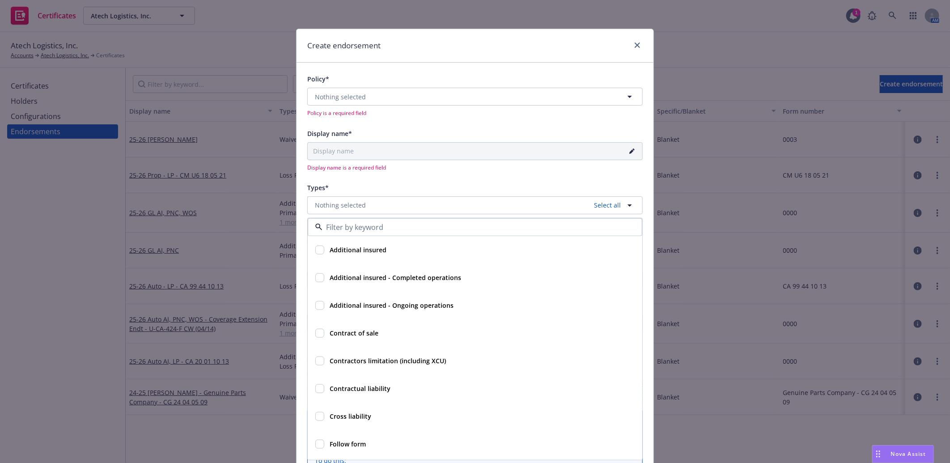
click at [366, 251] on strong "Additional insured" at bounding box center [358, 250] width 57 height 9
checkbox input "true"
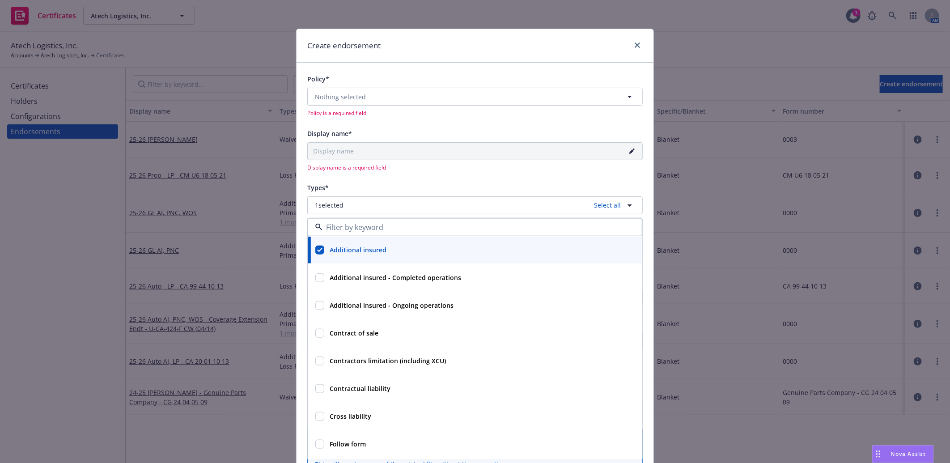
drag, startPoint x: 391, startPoint y: 186, endPoint x: 407, endPoint y: 130, distance: 58.3
click at [391, 185] on div "Types*" at bounding box center [475, 187] width 336 height 11
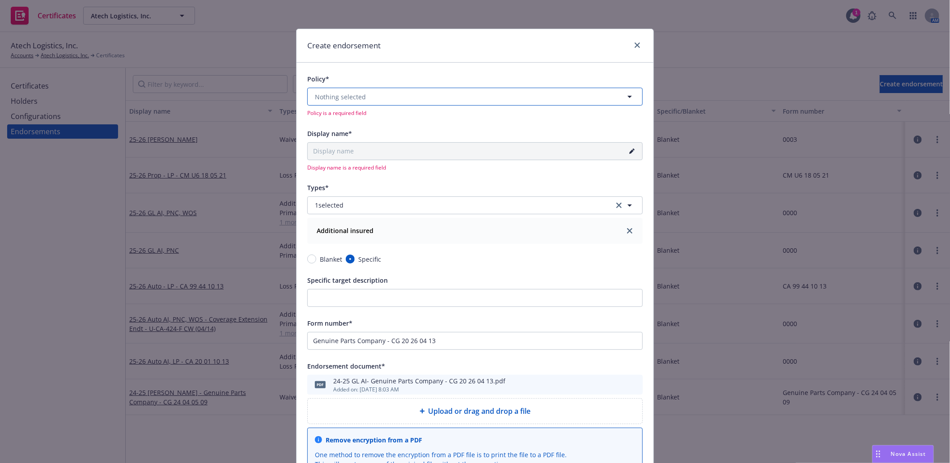
click at [404, 95] on button "Nothing selected" at bounding box center [475, 97] width 336 height 18
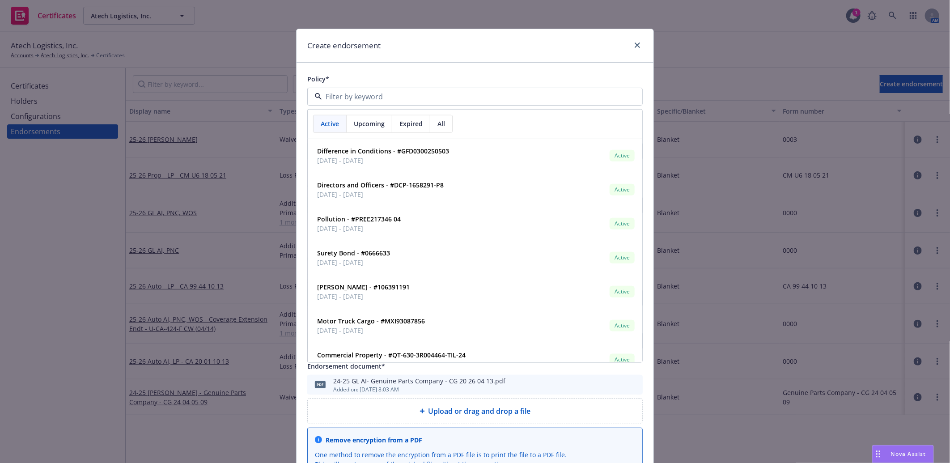
click at [371, 125] on span "Upcoming" at bounding box center [369, 123] width 31 height 9
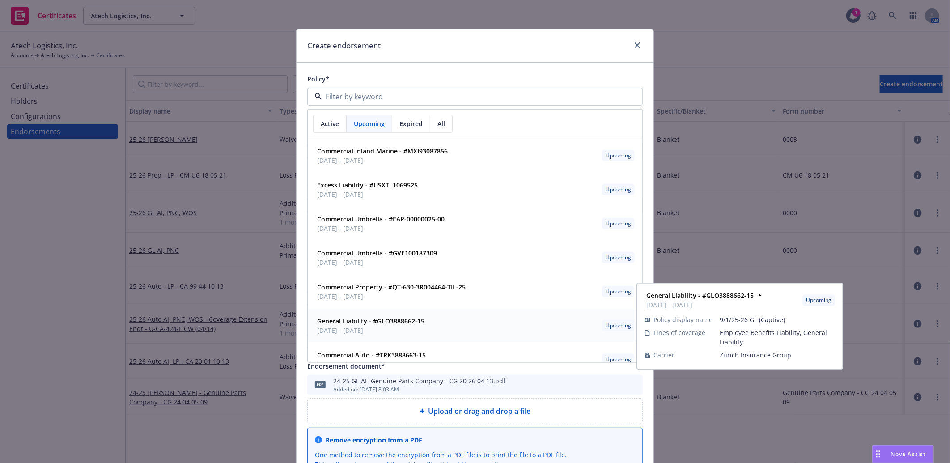
click at [365, 321] on strong "General Liability - #GLO3888662-15" at bounding box center [370, 321] width 107 height 9
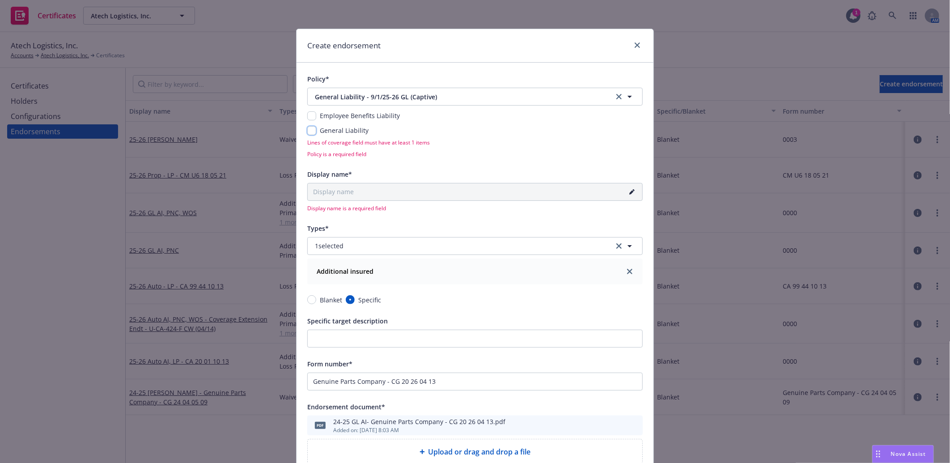
click at [312, 132] on input "checkbox" at bounding box center [311, 130] width 9 height 9
checkbox input "true"
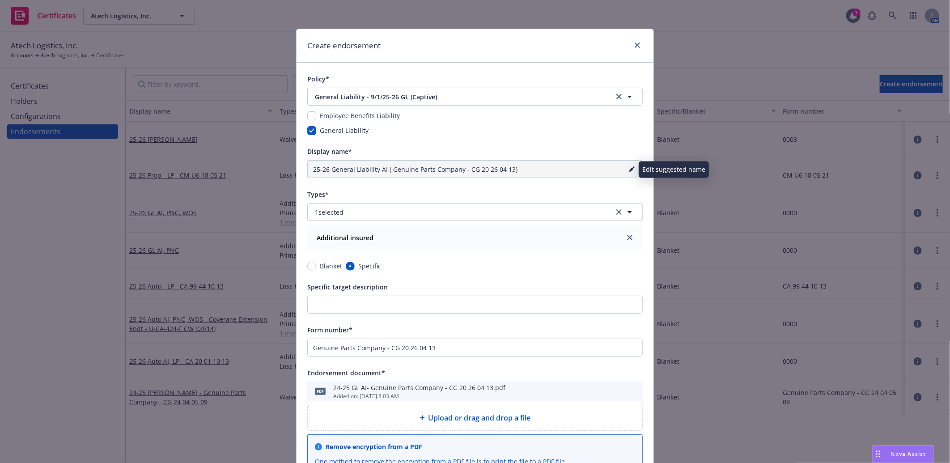
click at [629, 169] on icon "pencil" at bounding box center [631, 170] width 4 height 4
drag, startPoint x: 541, startPoint y: 170, endPoint x: 154, endPoint y: 170, distance: 387.4
click at [154, 170] on div "Create endorsement Policy* General Liability - 9/1/25-26 GL (Captive) General L…" at bounding box center [475, 231] width 950 height 463
paste input "4-25 GL AI- Genuine Parts Company - CG 20 26 04 13"
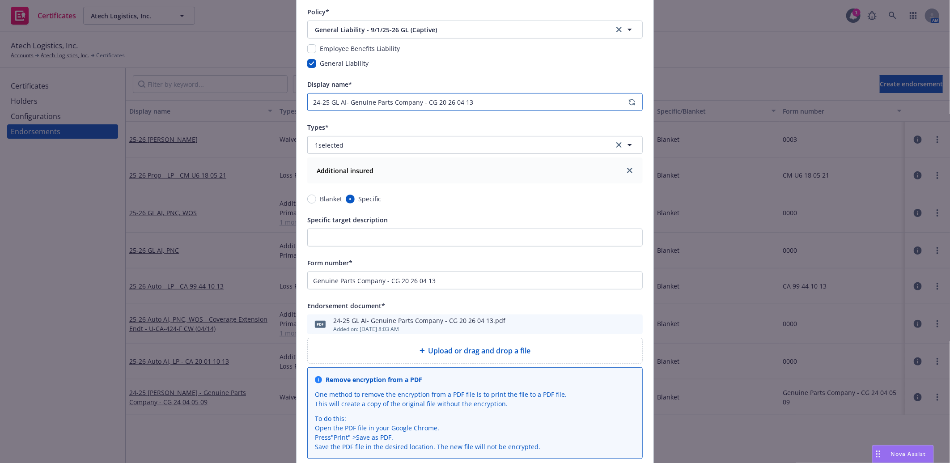
scroll to position [228, 0]
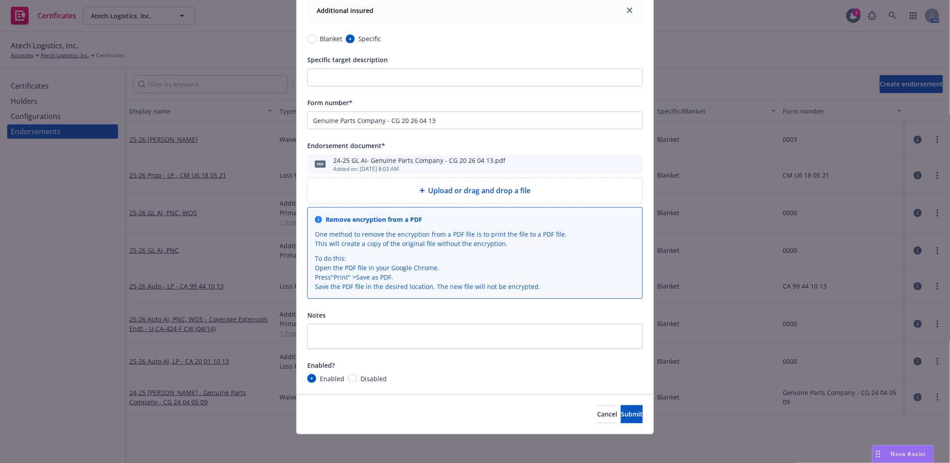
type input "24-25 GL AI- Genuine Parts Company - CG 20 26 04 13"
click at [348, 378] on input "Disabled" at bounding box center [352, 378] width 9 height 9
radio input "true"
click at [621, 416] on span "Submit" at bounding box center [632, 414] width 22 height 9
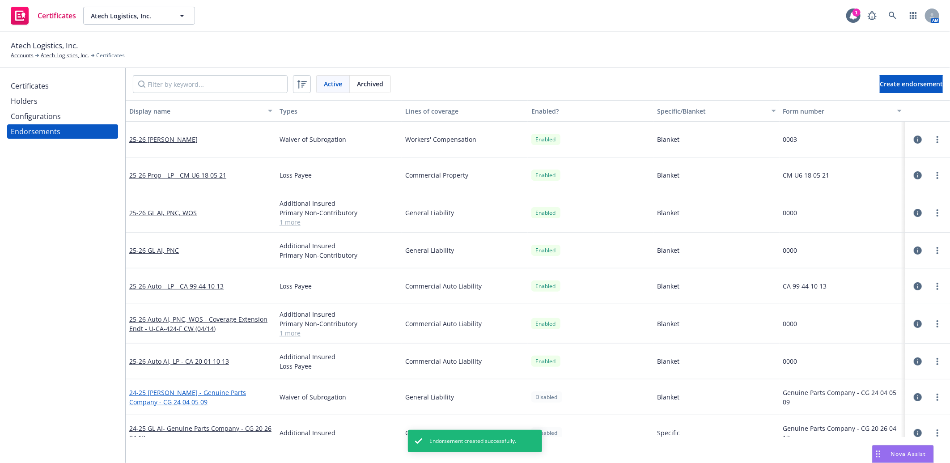
click at [226, 393] on link "24-25 [PERSON_NAME] - Genuine Parts Company - CG 24 04 05 09" at bounding box center [187, 397] width 117 height 18
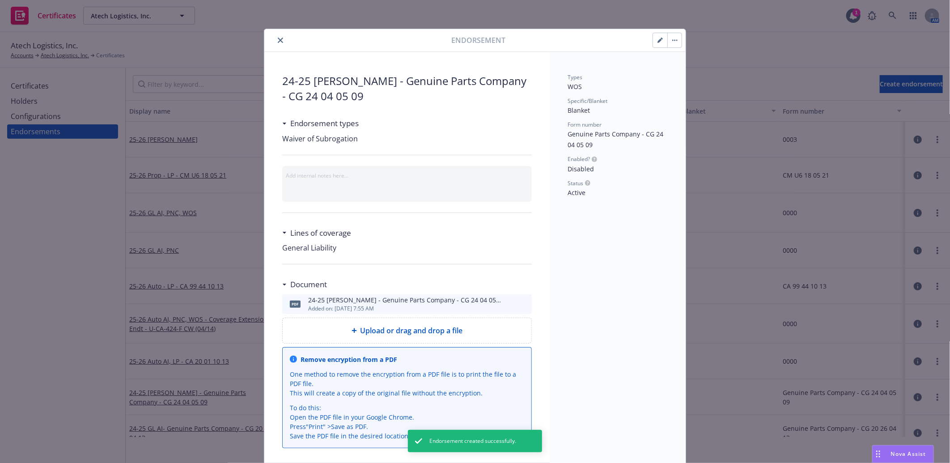
click at [653, 41] on button "button" at bounding box center [660, 40] width 14 height 14
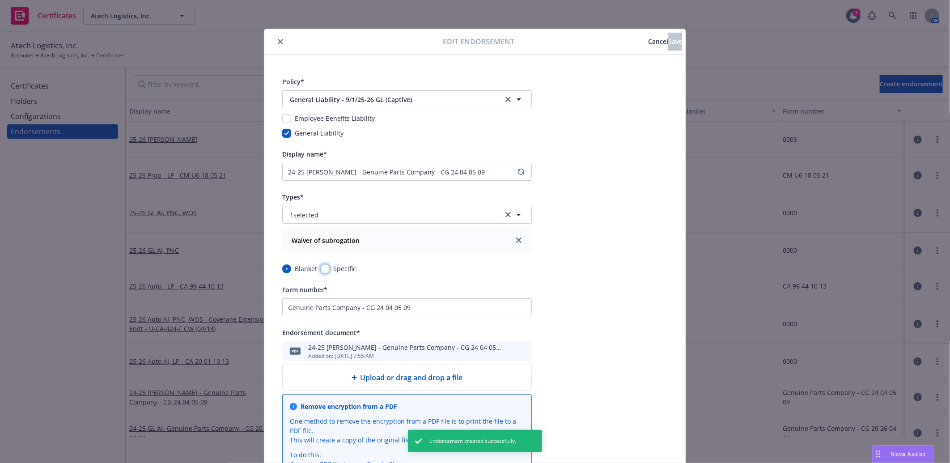
click at [321, 269] on input "Specific" at bounding box center [325, 268] width 9 height 9
radio input "true"
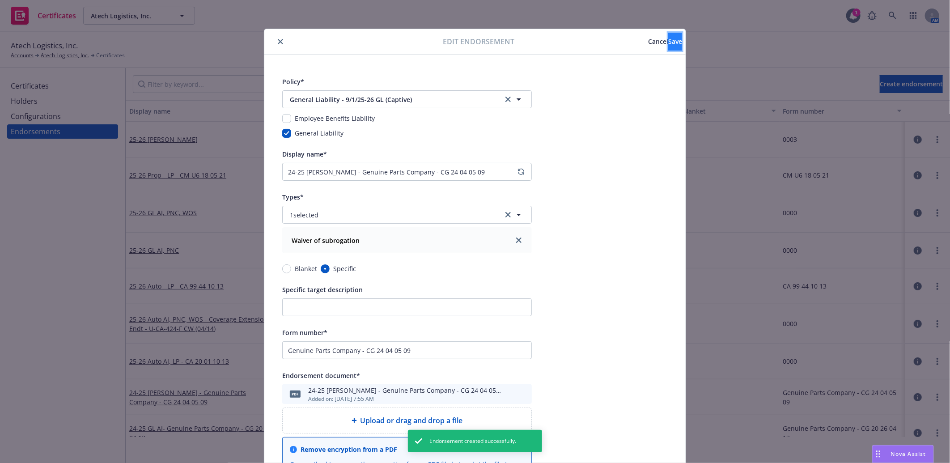
click at [668, 43] on span "Save" at bounding box center [675, 41] width 14 height 9
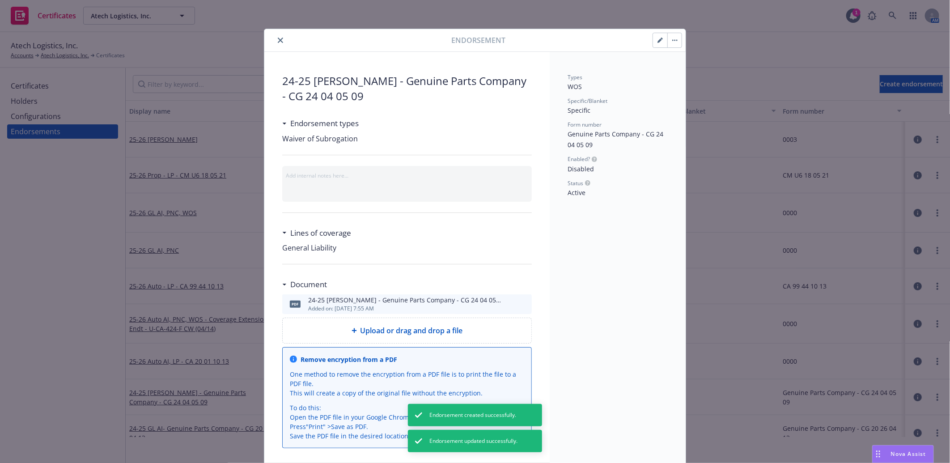
click at [278, 39] on icon "close" at bounding box center [280, 40] width 5 height 5
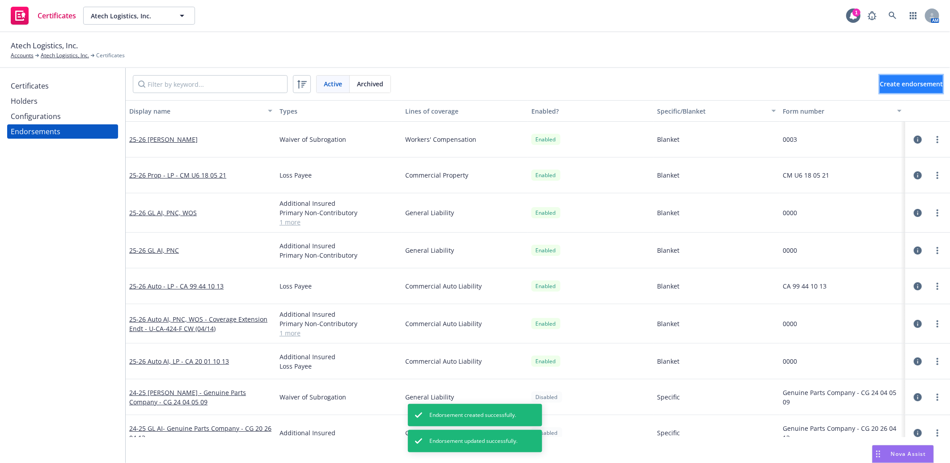
click at [895, 84] on span "Create endorsement" at bounding box center [911, 84] width 63 height 9
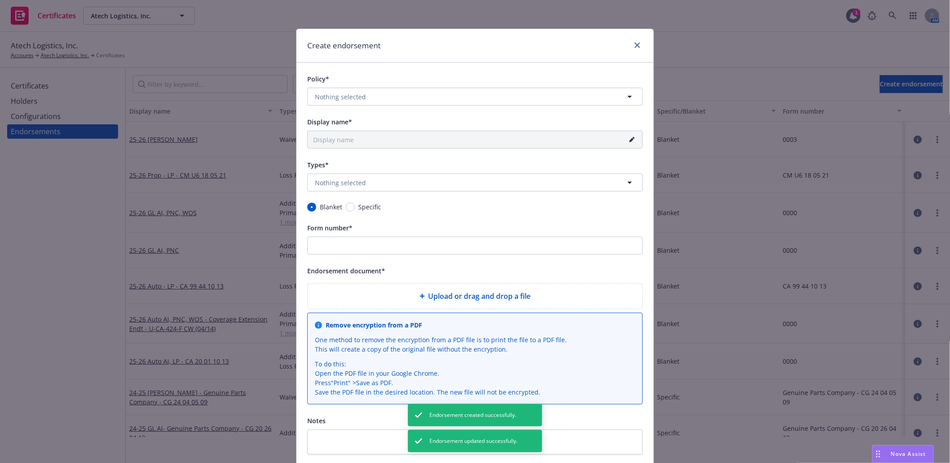
click at [484, 295] on span "Upload or drag and drop a file" at bounding box center [480, 296] width 102 height 11
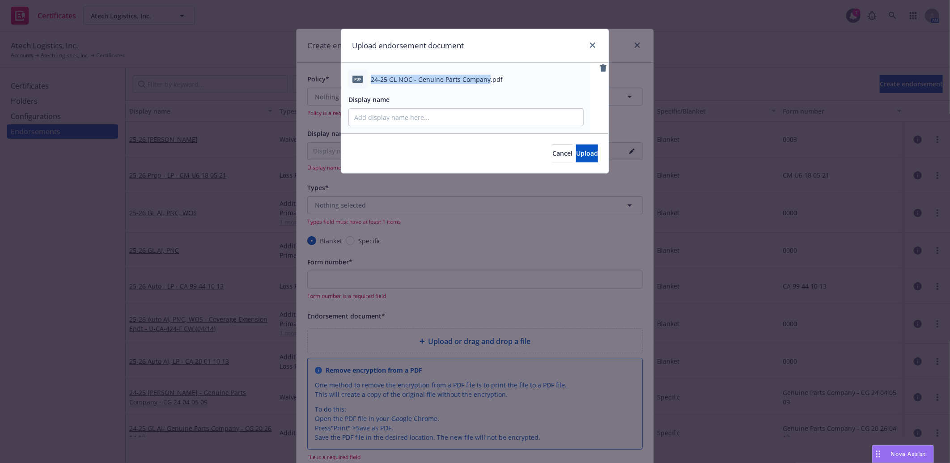
drag, startPoint x: 369, startPoint y: 77, endPoint x: 487, endPoint y: 83, distance: 118.2
click at [487, 83] on div "pdf 24-25 GL NOC - Genuine Parts Company.pdf" at bounding box center [466, 79] width 235 height 19
copy div "24-25 GL NOC - Genuine Parts Company"
click at [441, 119] on input "Display name" at bounding box center [466, 117] width 234 height 17
paste input "24-25 GL NOC - Genuine Parts Company"
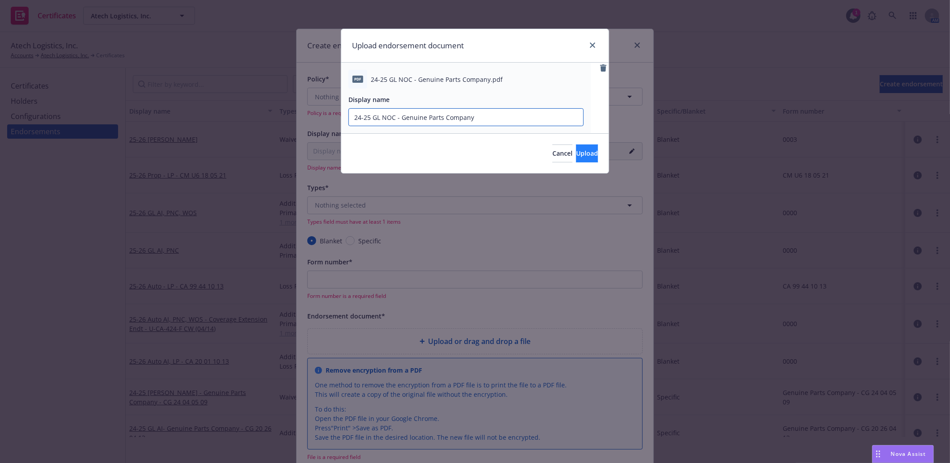
type input "24-25 GL NOC - Genuine Parts Company"
click at [576, 149] on button "Upload" at bounding box center [587, 154] width 22 height 18
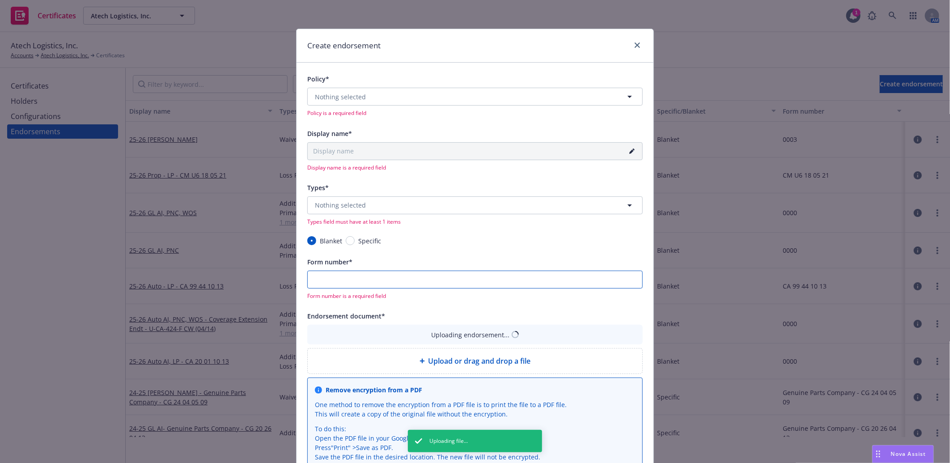
click at [421, 280] on input "Form number*" at bounding box center [475, 280] width 336 height 18
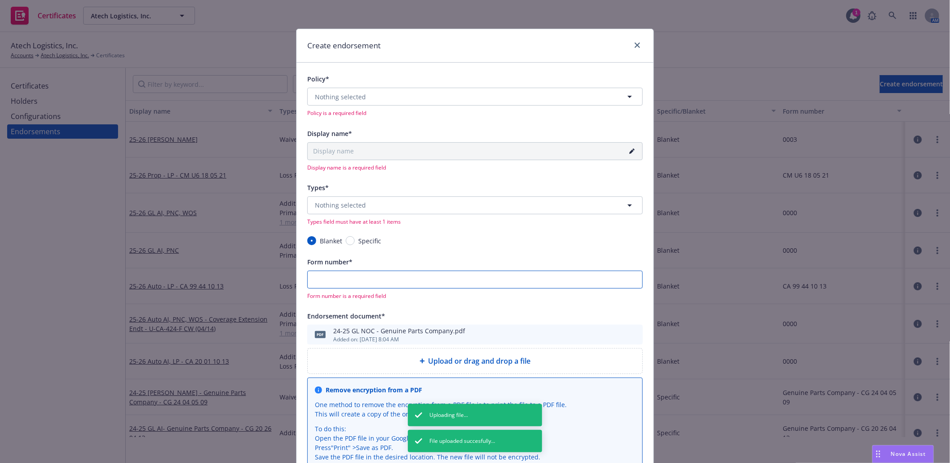
paste input "24-25 GL NOC - Genuine Parts Company"
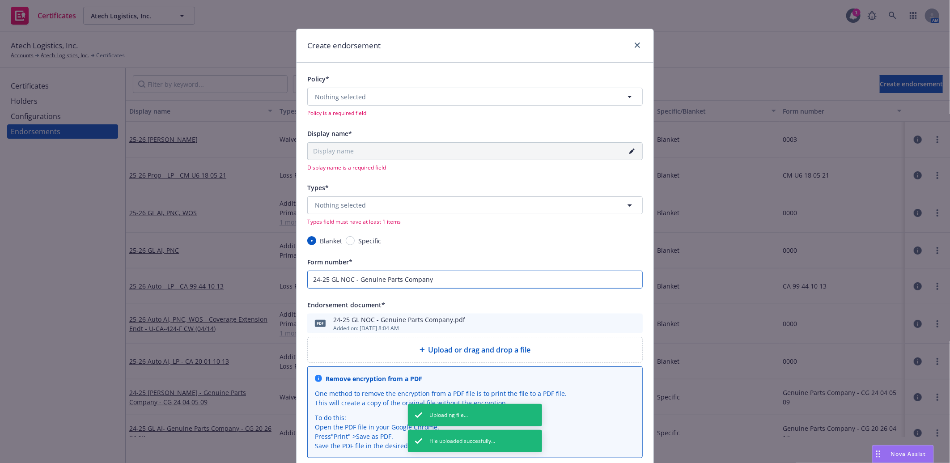
drag, startPoint x: 357, startPoint y: 280, endPoint x: 247, endPoint y: 274, distance: 110.7
click at [247, 274] on div "Create endorsement Policy* Nothing selected Policy is a required field Display …" at bounding box center [475, 231] width 950 height 463
type input "Genuine Parts Company"
click at [349, 240] on input "Specific" at bounding box center [350, 240] width 9 height 9
radio input "true"
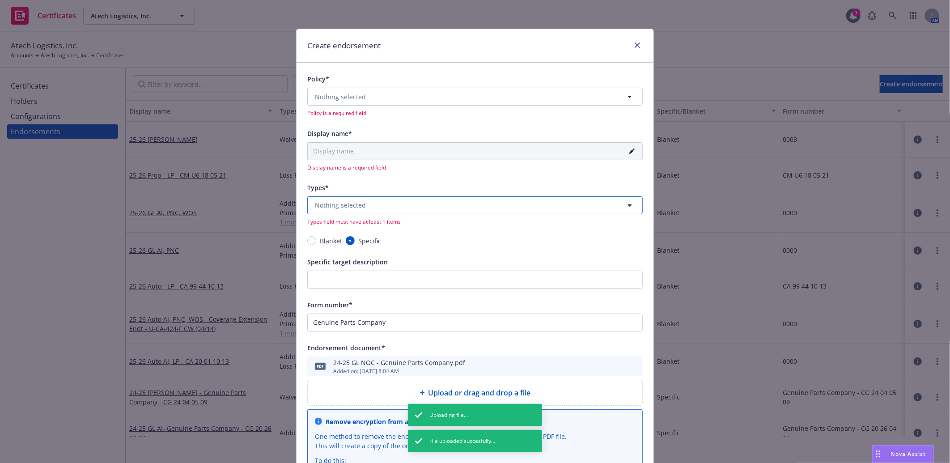
click at [367, 206] on button "Nothing selected" at bounding box center [475, 205] width 336 height 18
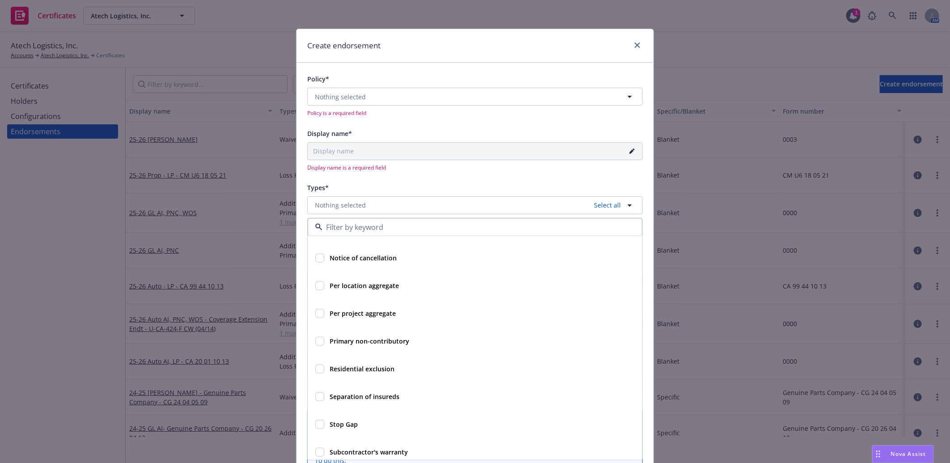
scroll to position [315, 0]
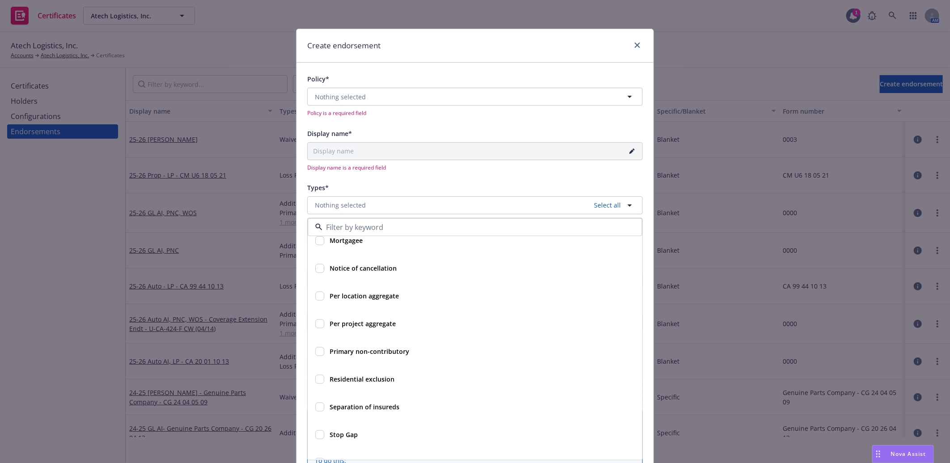
click at [371, 266] on strong "Notice of cancellation" at bounding box center [363, 268] width 67 height 9
checkbox input "true"
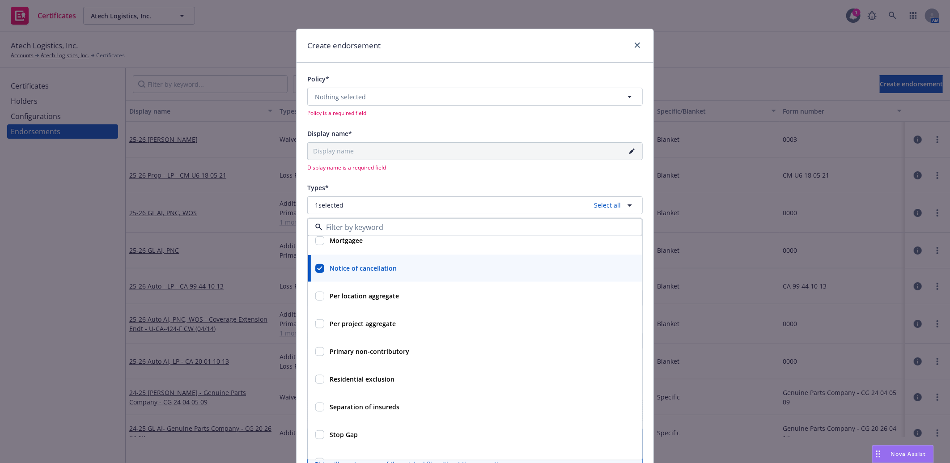
drag, startPoint x: 391, startPoint y: 179, endPoint x: 404, endPoint y: 141, distance: 39.9
click at [391, 178] on div "Policy* Nothing selected Policy is a required field Display name* Display name …" at bounding box center [475, 338] width 336 height 530
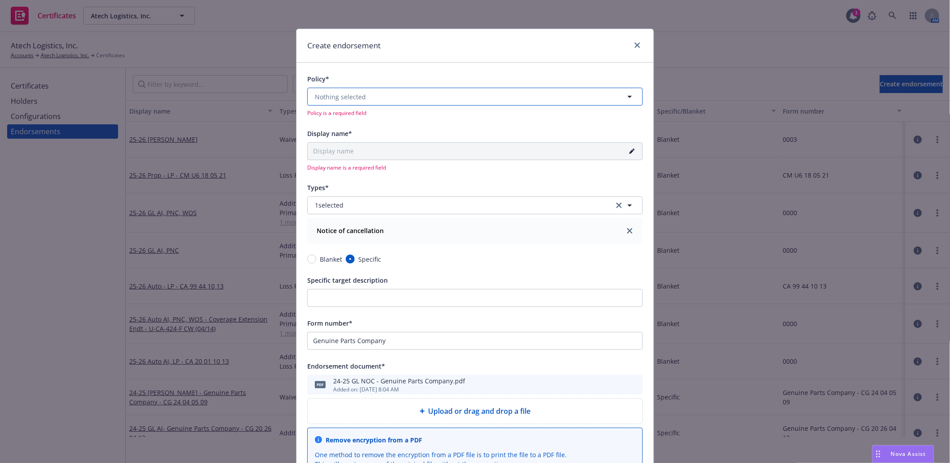
click at [404, 93] on button "Nothing selected" at bounding box center [475, 97] width 336 height 18
click at [364, 121] on span "Upcoming" at bounding box center [369, 123] width 31 height 9
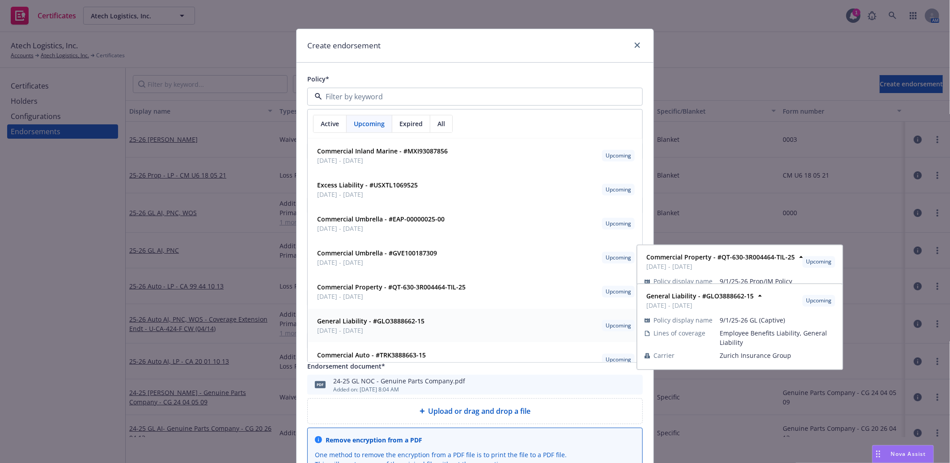
click at [370, 324] on strong "General Liability - #GLO3888662-15" at bounding box center [370, 321] width 107 height 9
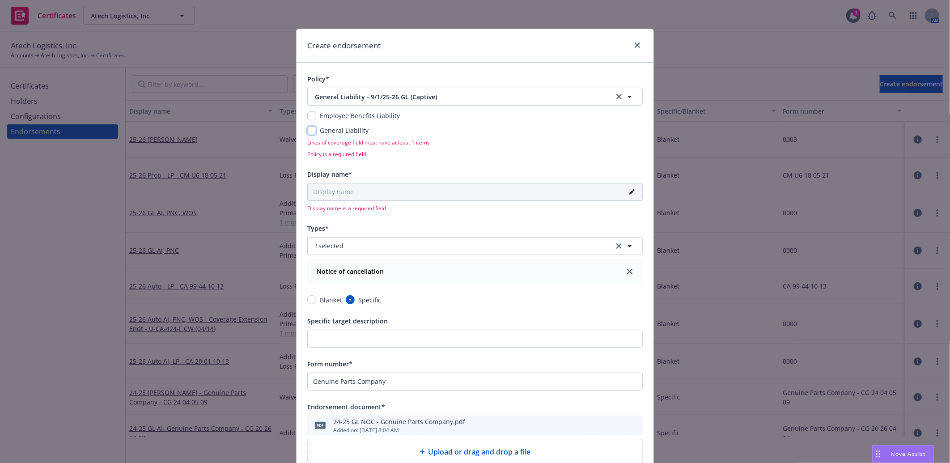
click at [309, 130] on input "checkbox" at bounding box center [311, 130] width 9 height 9
checkbox input "true"
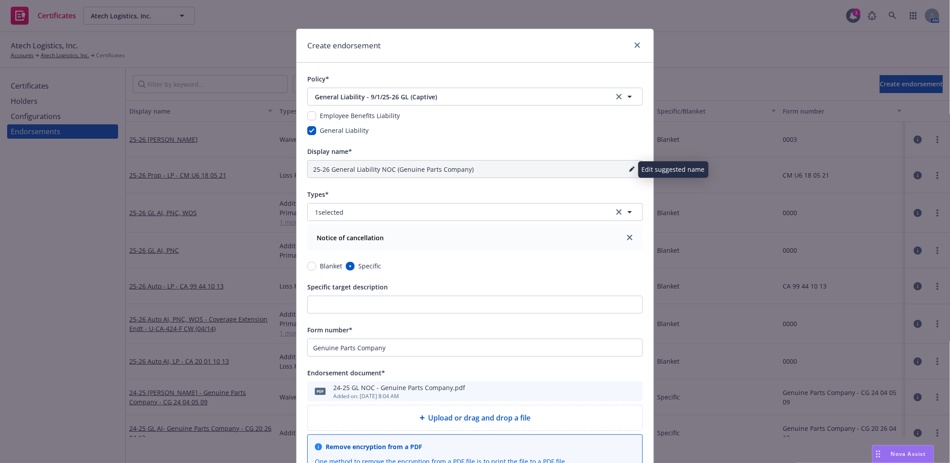
click at [629, 169] on icon "pencil" at bounding box center [631, 168] width 5 height 5
drag, startPoint x: 523, startPoint y: 166, endPoint x: 175, endPoint y: 172, distance: 348.1
click at [175, 172] on div "Create endorsement Policy* General Liability - 9/1/25-26 GL (Captive) General L…" at bounding box center [475, 231] width 950 height 463
paste input "24-25 GL NOC - Genuine Parts Company"
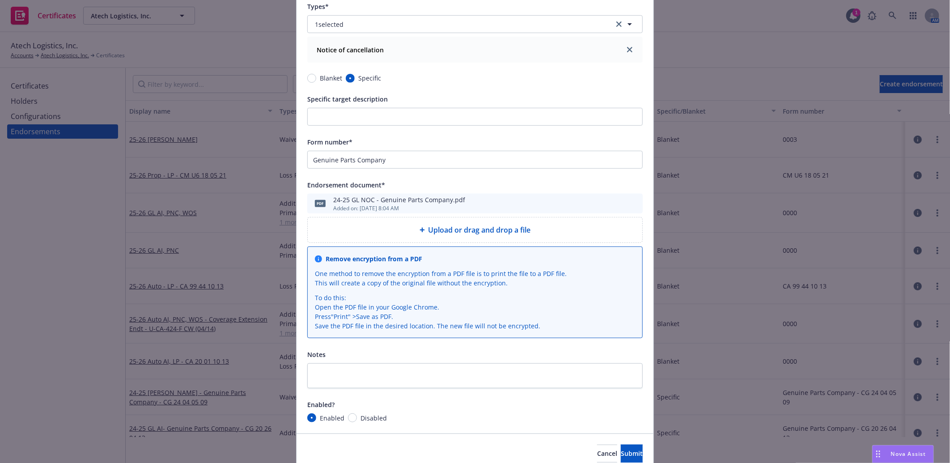
scroll to position [228, 0]
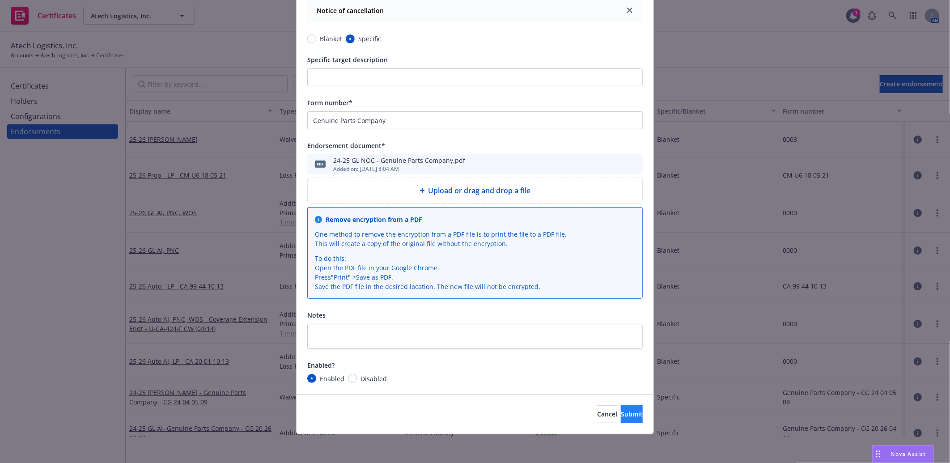
type input "24-25 GL NOC - Genuine Parts Company"
click at [621, 413] on span "Submit" at bounding box center [632, 414] width 22 height 9
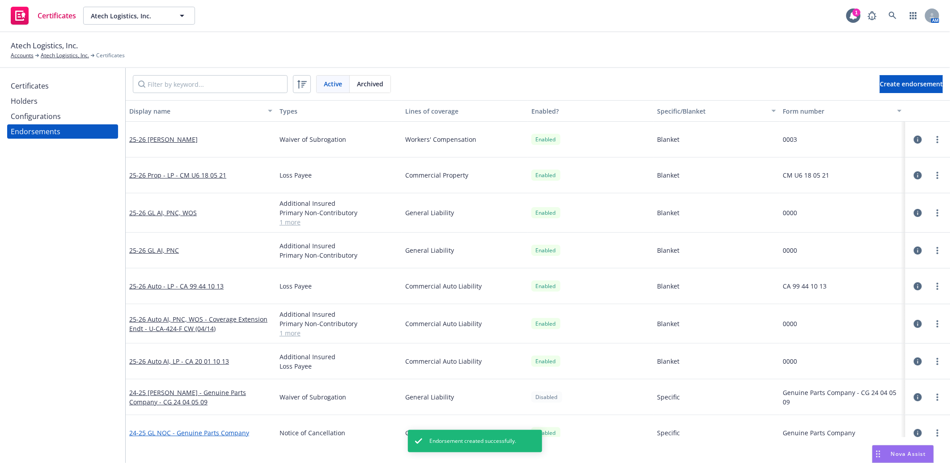
click at [197, 432] on link "24-25 GL NOC - Genuine Parts Company" at bounding box center [189, 433] width 120 height 9
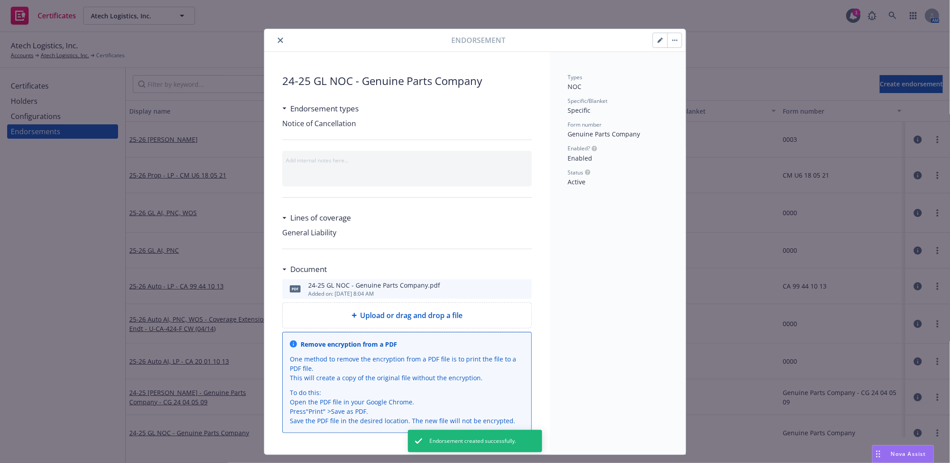
click at [658, 39] on icon "button" at bounding box center [660, 40] width 4 height 4
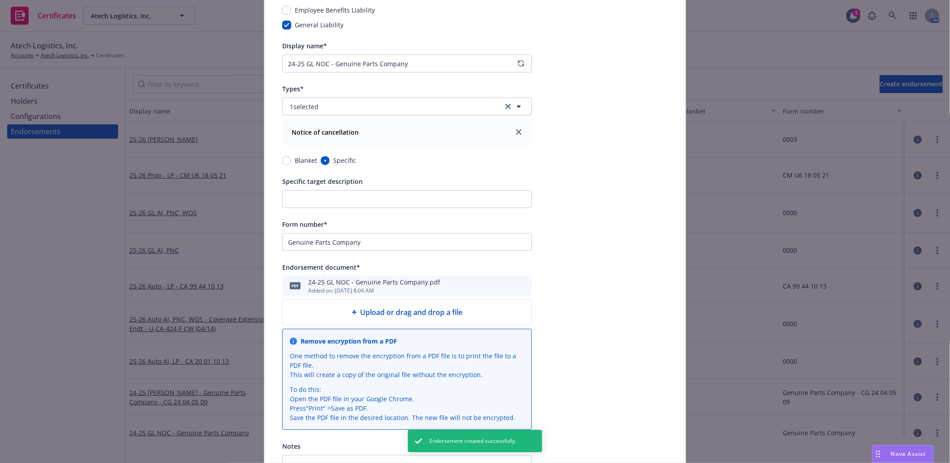
scroll to position [211, 0]
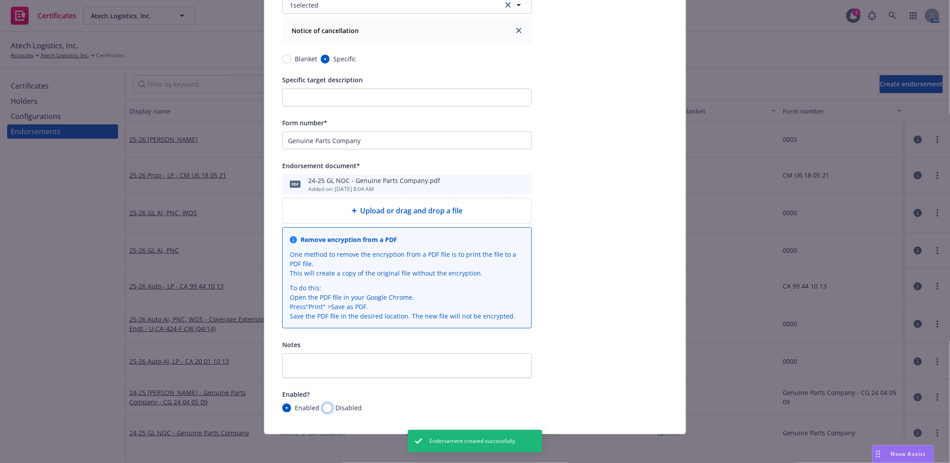
click at [323, 409] on input "Disabled" at bounding box center [327, 408] width 9 height 9
radio input "true"
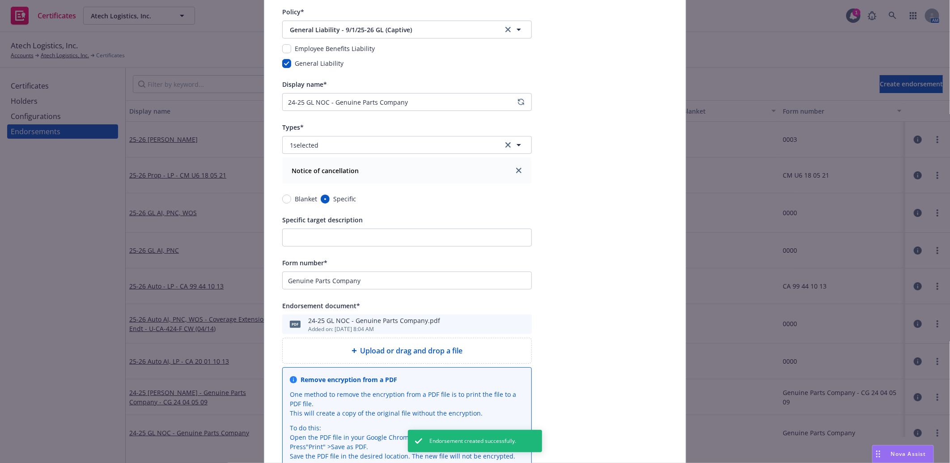
scroll to position [0, 0]
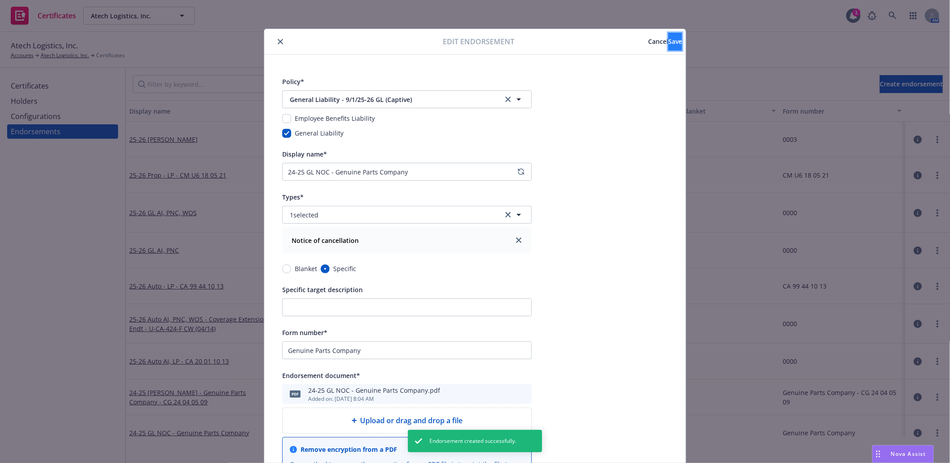
click at [668, 41] on span "Save" at bounding box center [675, 41] width 14 height 9
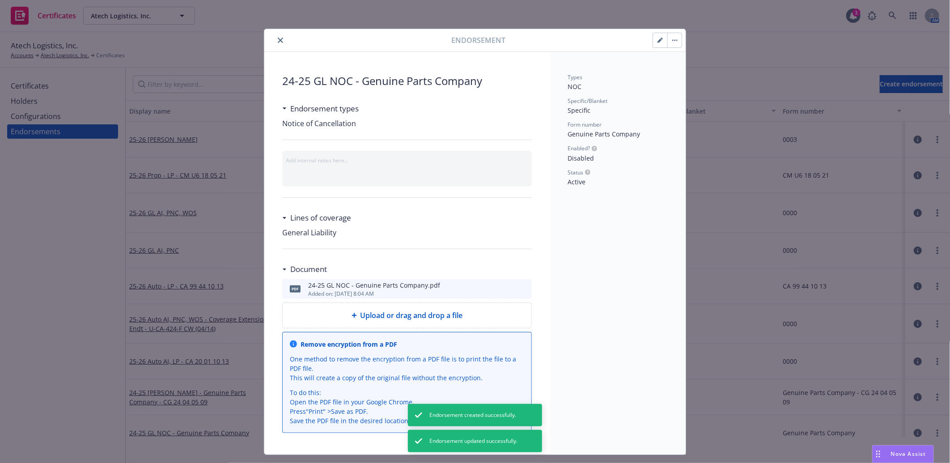
click at [279, 40] on icon "close" at bounding box center [280, 40] width 5 height 5
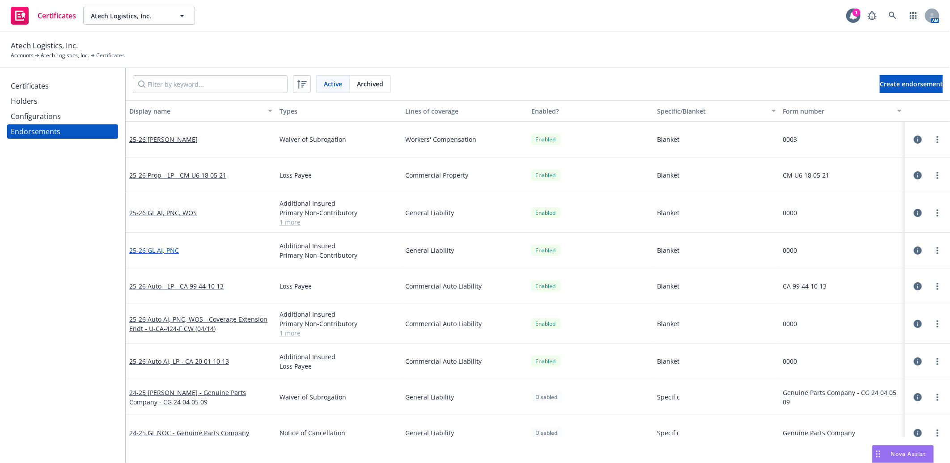
click at [162, 249] on link "25-26 GL AI, PNC" at bounding box center [154, 250] width 50 height 9
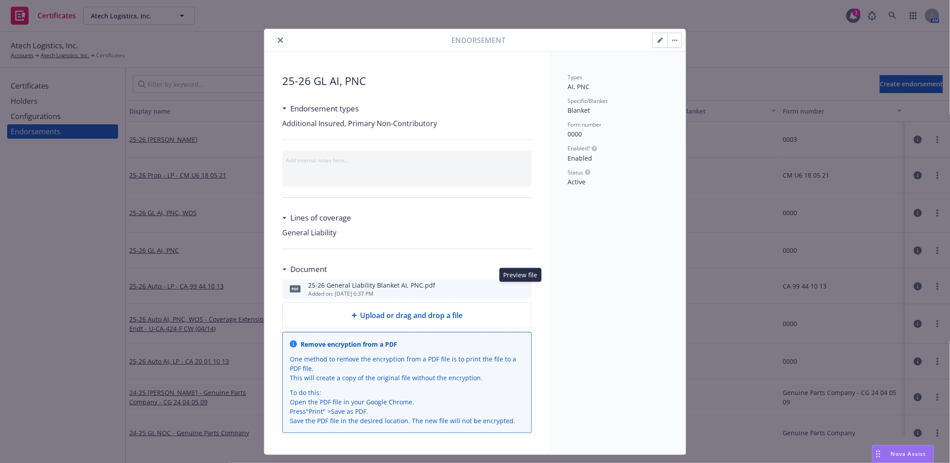
click at [519, 289] on icon "preview file" at bounding box center [523, 288] width 8 height 6
click at [519, 290] on icon "preview file" at bounding box center [523, 288] width 8 height 6
click at [658, 39] on icon "button" at bounding box center [660, 40] width 5 height 5
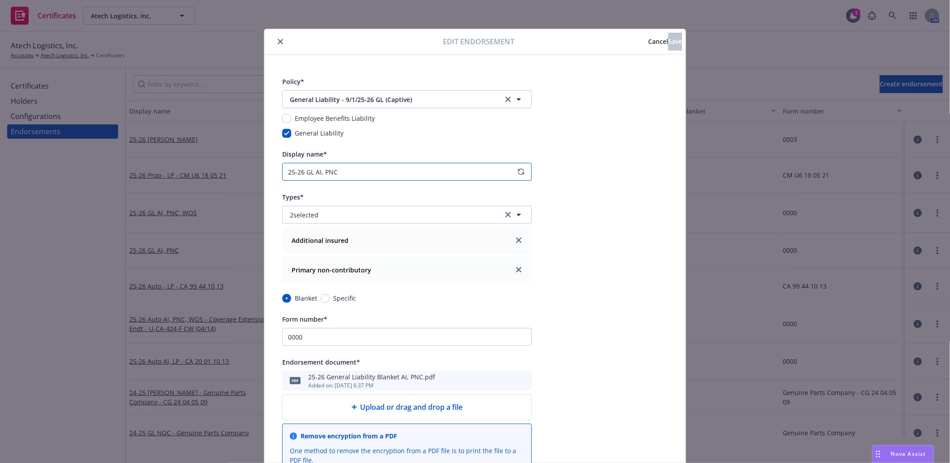
click at [365, 174] on input "25-26 GL AI, PNC" at bounding box center [407, 172] width 250 height 18
paste input "U-GL-1175-F CW (04/13)"
type input "25-26 GL AI, PNC - U-GL-1175-F CW (04/13)"
drag, startPoint x: 303, startPoint y: 339, endPoint x: 218, endPoint y: 336, distance: 85.0
click at [218, 336] on div "Edit endorsement Cancel Save Policy* General Liability - 9/1/25-26 GL (Captive)…" at bounding box center [475, 231] width 950 height 463
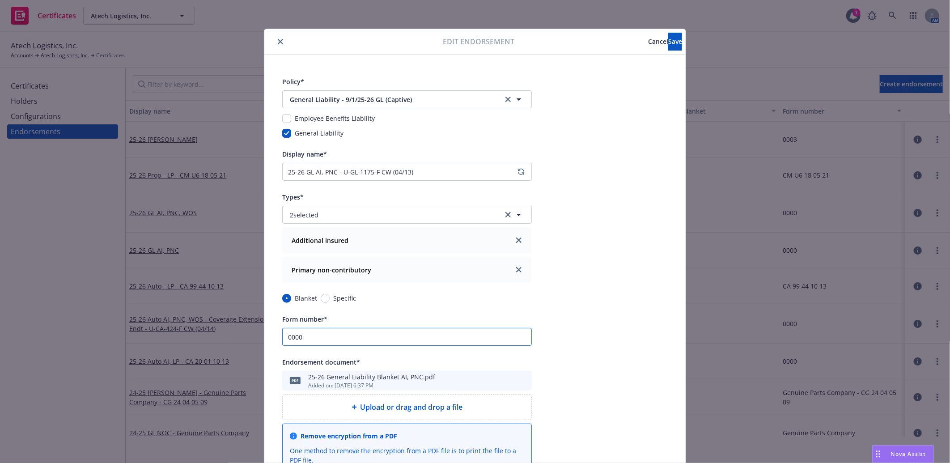
paste input "U-GL-1175-F CW (04/13)"
type input "U-GL-1175-F CW (04/13)"
click at [668, 47] on button "Save" at bounding box center [675, 42] width 14 height 18
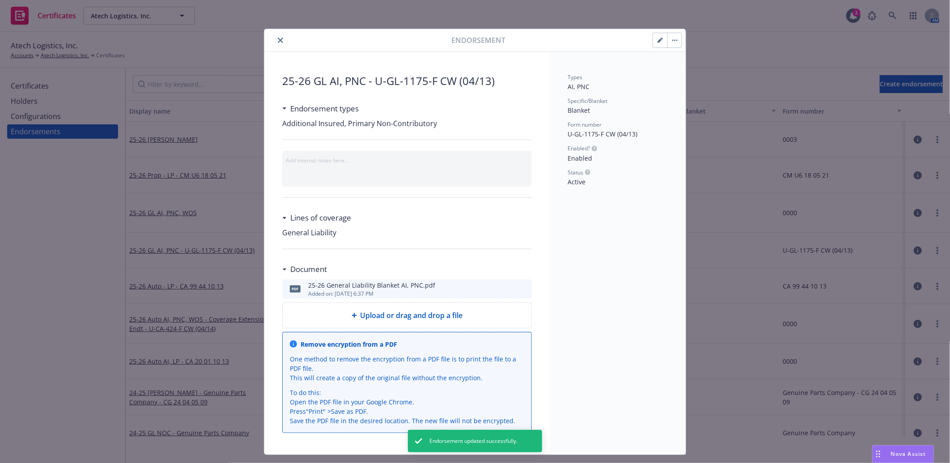
click at [278, 38] on icon "close" at bounding box center [280, 40] width 5 height 5
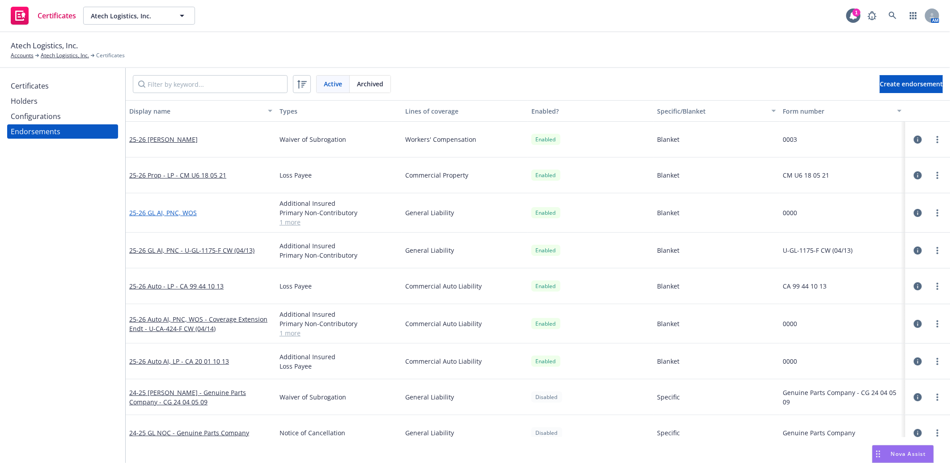
click at [183, 209] on link "25-26 GL AI, PNC, WOS" at bounding box center [163, 212] width 68 height 9
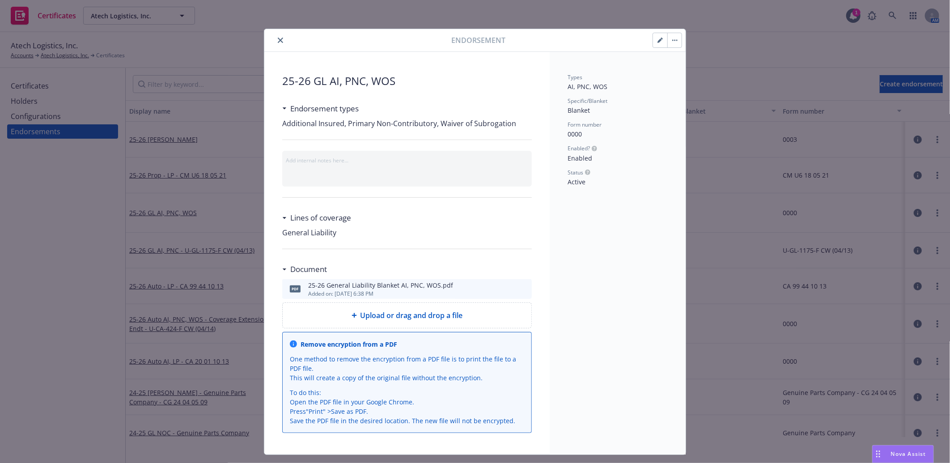
click at [519, 286] on icon "preview file" at bounding box center [523, 288] width 8 height 6
click at [655, 36] on button "button" at bounding box center [660, 40] width 14 height 14
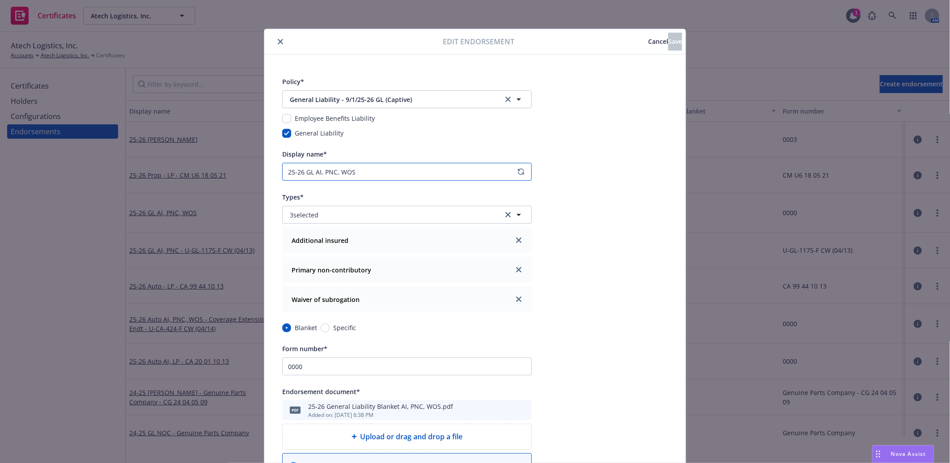
click at [376, 169] on input "25-26 GL AI, PNC, WOS" at bounding box center [407, 172] width 250 height 18
paste input "Supplemental Coverage"
click at [435, 174] on input "25-26 GL AI, PNC, WOS - Supplemental Coverage" at bounding box center [407, 172] width 250 height 18
paste input "U-GL-1345-C CW (03/20"
type input "25-26 GL AI, PNC, WOS - Supplemental Coverage - U-GL-1345-C CW (03/20"
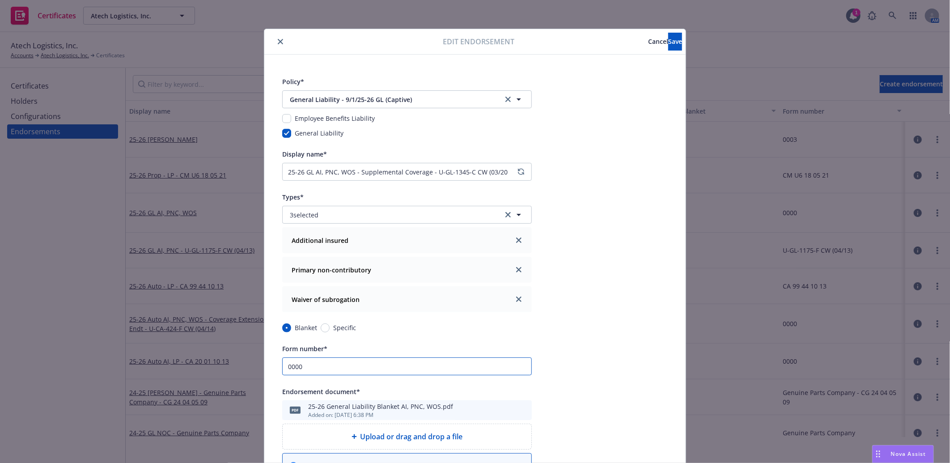
drag, startPoint x: 318, startPoint y: 369, endPoint x: 207, endPoint y: 369, distance: 110.9
click at [207, 369] on div "Edit endorsement Cancel Save Policy* General Liability - 9/1/25-26 GL (Captive)…" at bounding box center [475, 231] width 950 height 463
paste input "U-GL-1345-C CW (03/2"
type input "U-GL-1345-C CW (03/20"
click at [668, 39] on button "Save" at bounding box center [675, 42] width 14 height 18
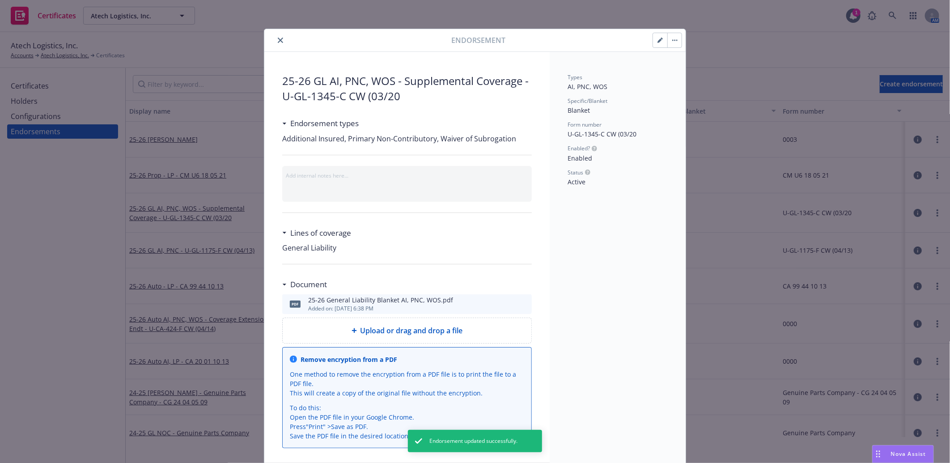
click at [281, 41] on button "close" at bounding box center [280, 40] width 11 height 11
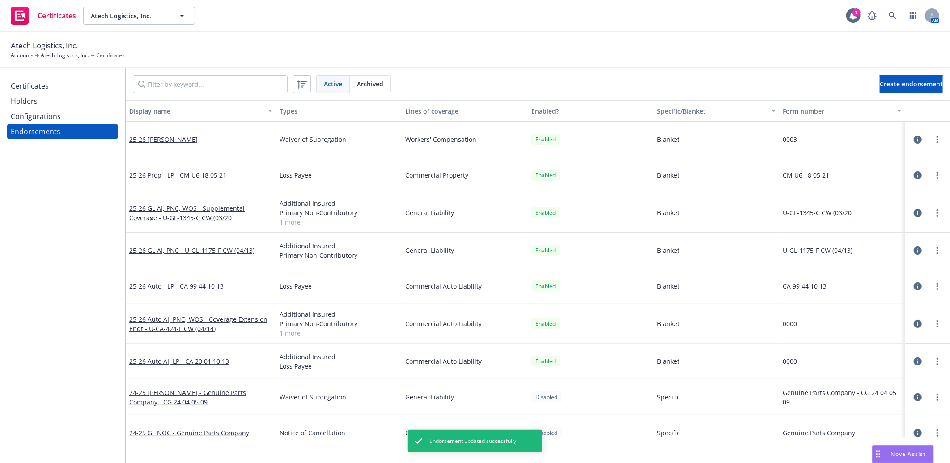
click at [914, 211] on icon "button" at bounding box center [918, 213] width 8 height 8
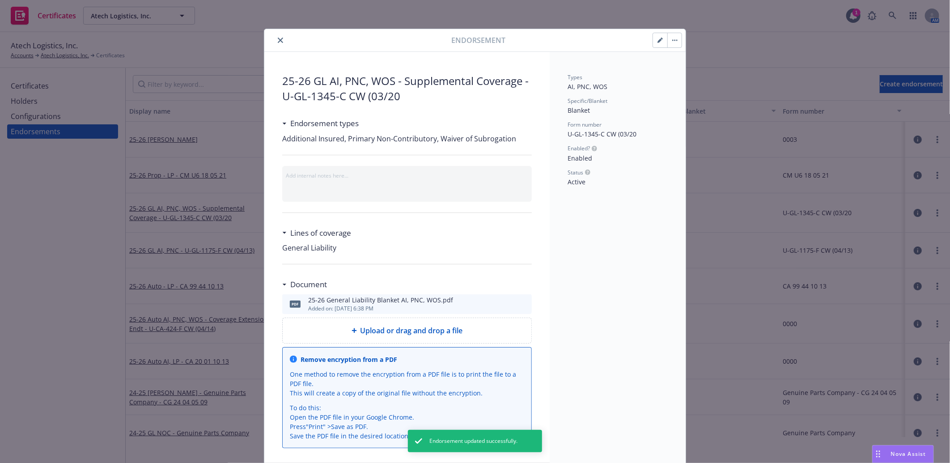
scroll to position [4, 0]
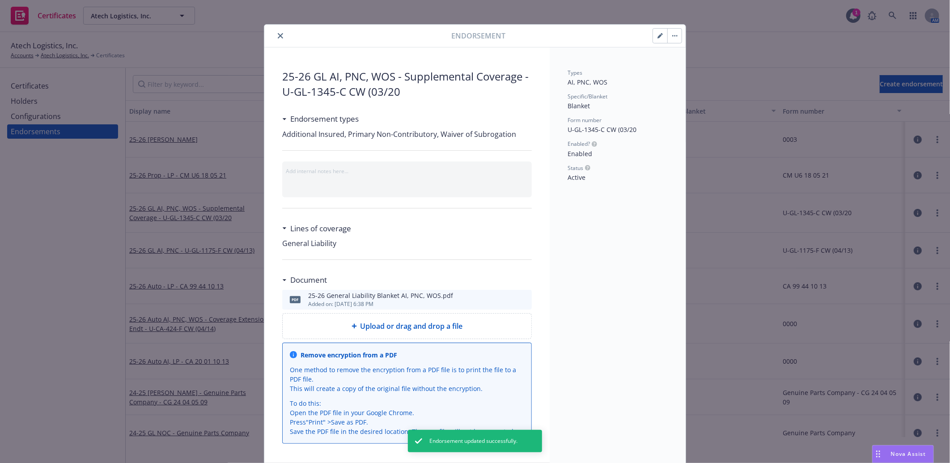
click at [658, 34] on icon "button" at bounding box center [660, 35] width 5 height 5
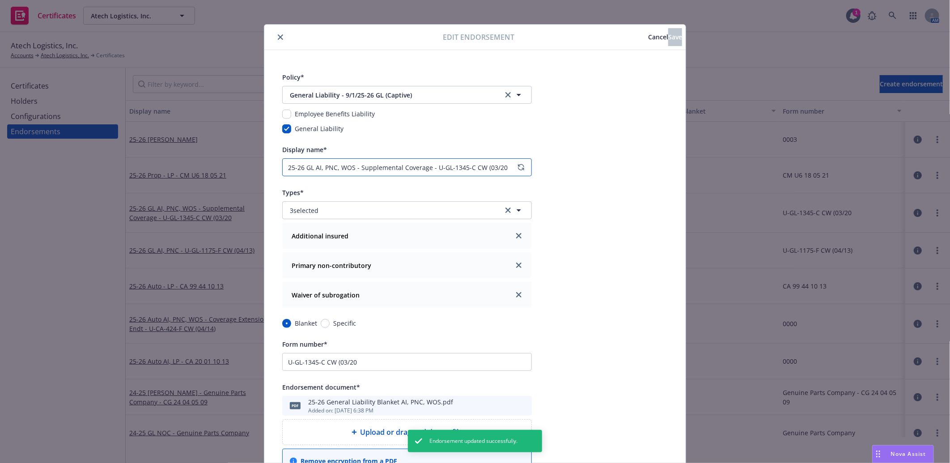
click at [283, 169] on input "25-26 GL AI, PNC, WOS - Supplemental Coverage - U-GL-1345-C CW (03/20" at bounding box center [407, 167] width 250 height 18
type input "**25-26 GL AI, PNC, WOS - Supplemental Coverage - U-GL-1345-C CW (03/20"
drag, startPoint x: 667, startPoint y: 39, endPoint x: 369, endPoint y: 40, distance: 297.5
click at [668, 39] on button "Save" at bounding box center [675, 37] width 14 height 18
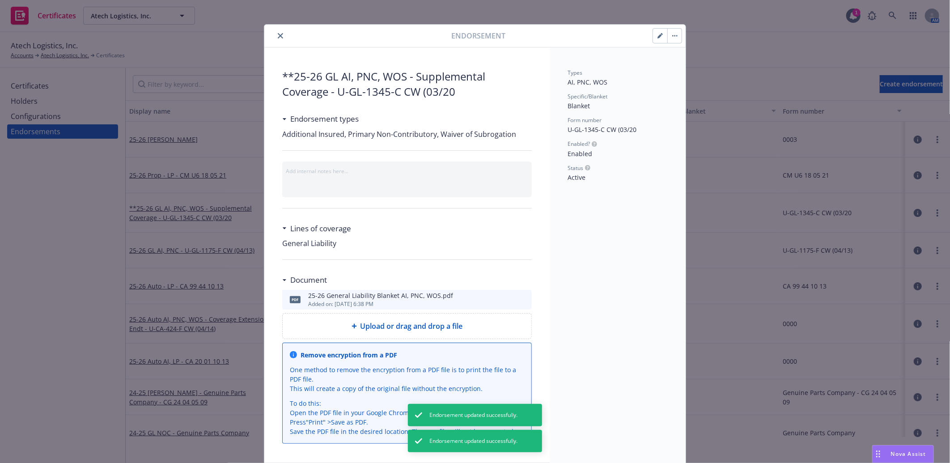
click at [278, 37] on icon "close" at bounding box center [280, 35] width 5 height 5
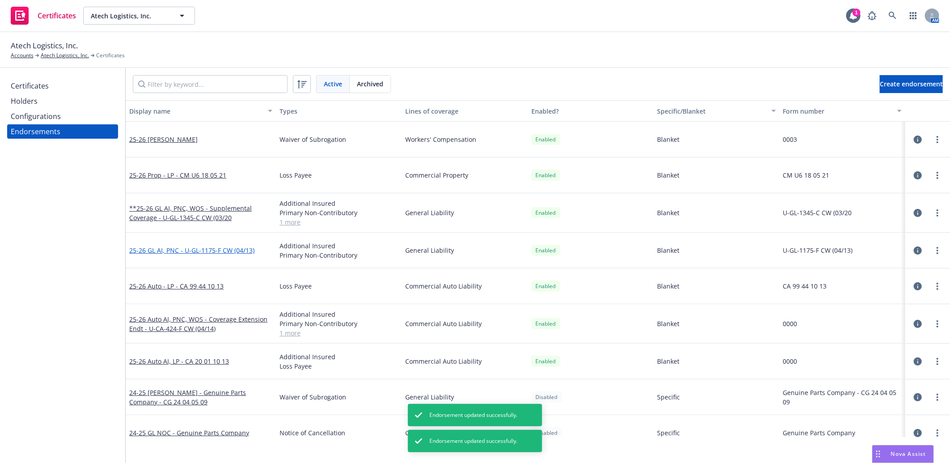
click at [225, 249] on link "25-26 GL AI, PNC - U-GL-1175-F CW (04/13)" at bounding box center [191, 250] width 125 height 9
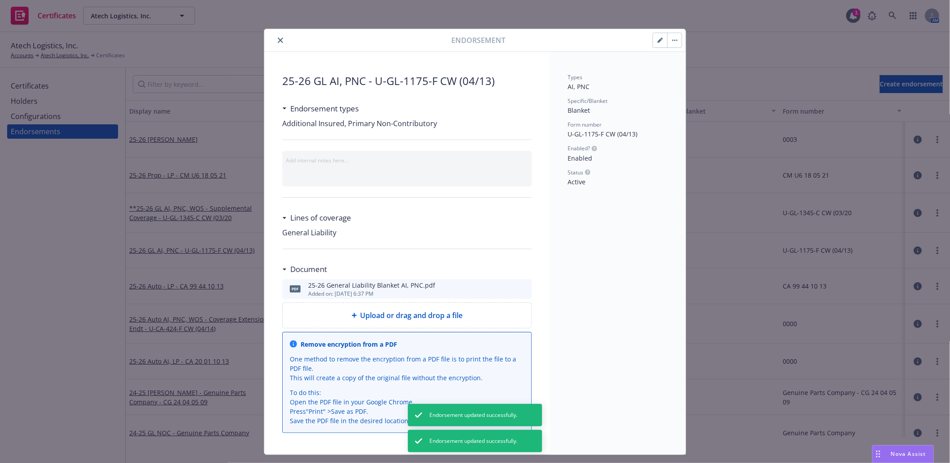
click at [658, 38] on icon "button" at bounding box center [660, 40] width 5 height 5
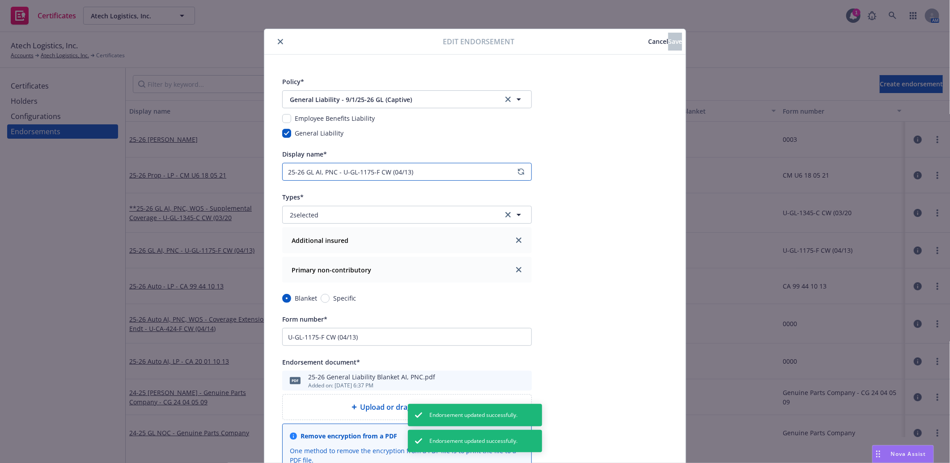
click at [284, 168] on input "25-26 GL AI, PNC - U-GL-1175-F CW (04/13)" at bounding box center [407, 172] width 250 height 18
type input "**25-26 GL AI, PNC - U-GL-1175-F CW (04/13)"
click at [668, 39] on span "Save" at bounding box center [675, 41] width 14 height 9
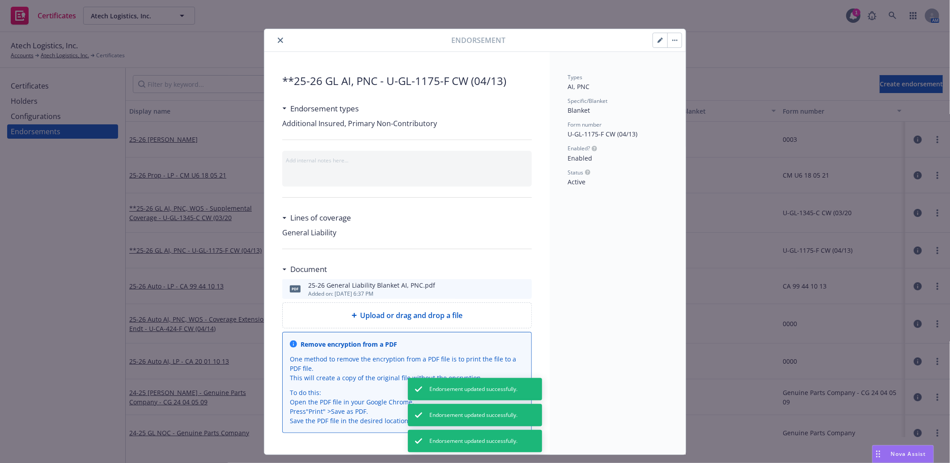
click at [278, 42] on icon "close" at bounding box center [280, 40] width 5 height 5
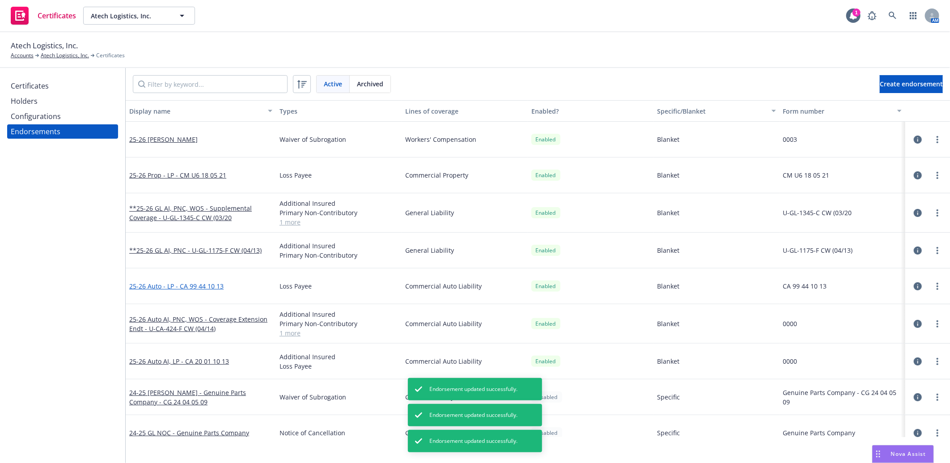
click at [198, 287] on link "25-26 Auto - LP - CA 99 44 10 13" at bounding box center [176, 286] width 94 height 9
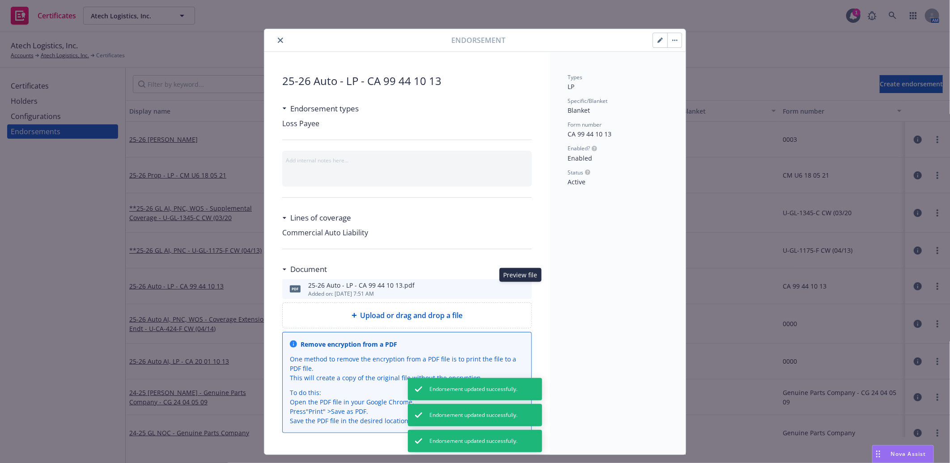
click at [519, 288] on icon "preview file" at bounding box center [523, 288] width 8 height 6
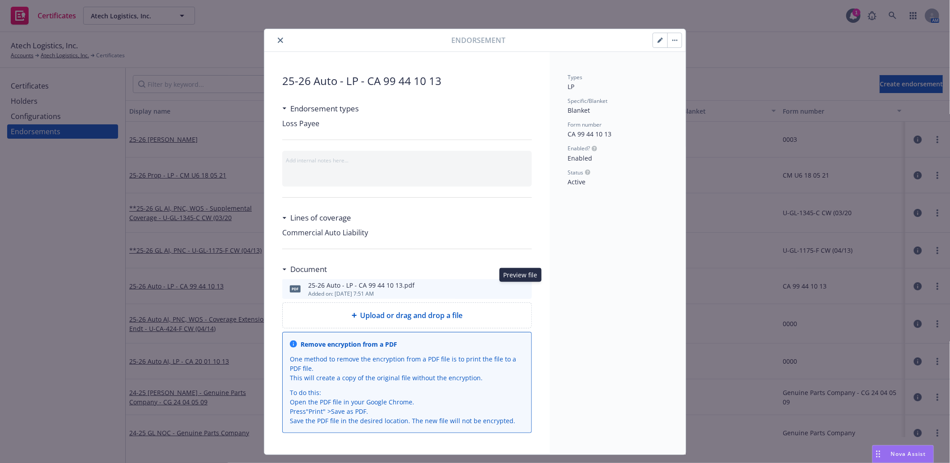
click at [658, 40] on icon "button" at bounding box center [660, 40] width 4 height 4
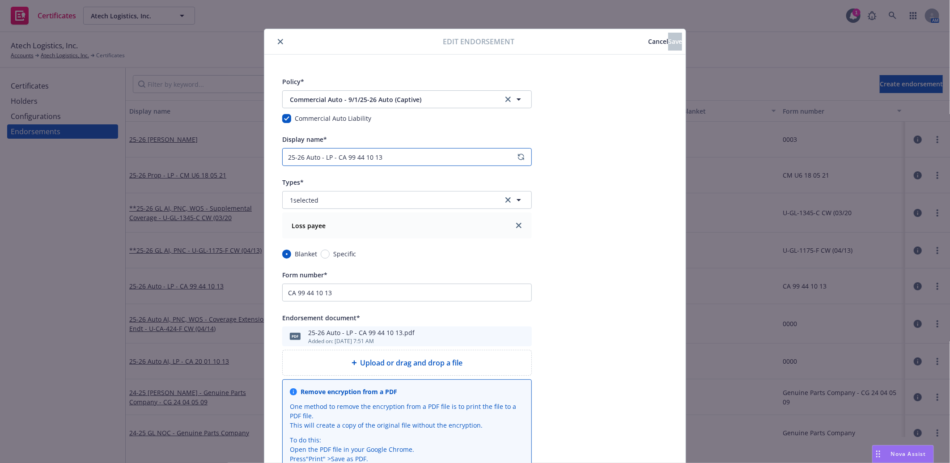
click at [283, 156] on input "25-26 Auto - LP - CA 99 44 10 13" at bounding box center [407, 157] width 250 height 18
type input "**25-26 Auto - LP - CA 99 44 10 13"
click at [668, 43] on span "Save" at bounding box center [675, 41] width 14 height 9
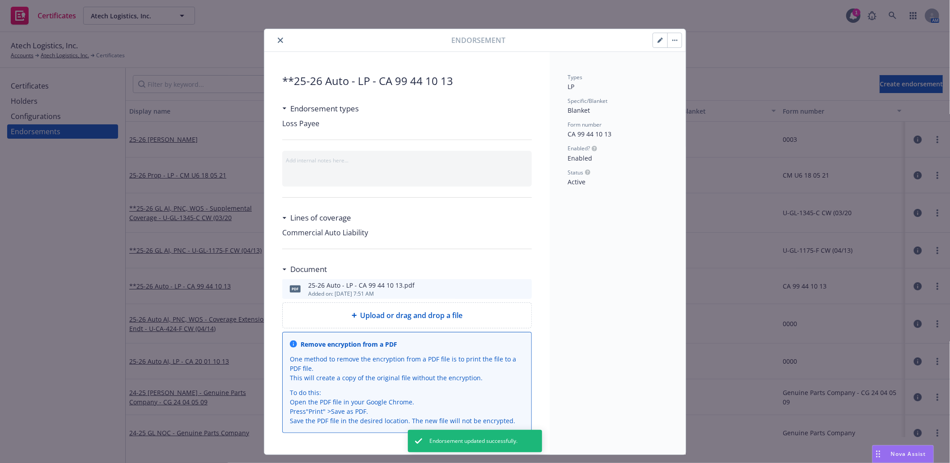
click at [278, 38] on icon "close" at bounding box center [280, 40] width 5 height 5
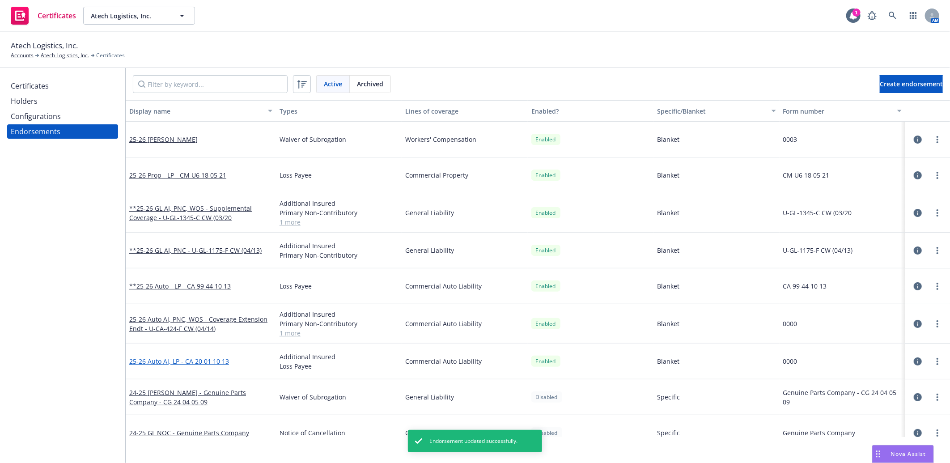
click at [190, 361] on link "25-26 Auto AI, LP - CA 20 01 10 13" at bounding box center [179, 361] width 100 height 9
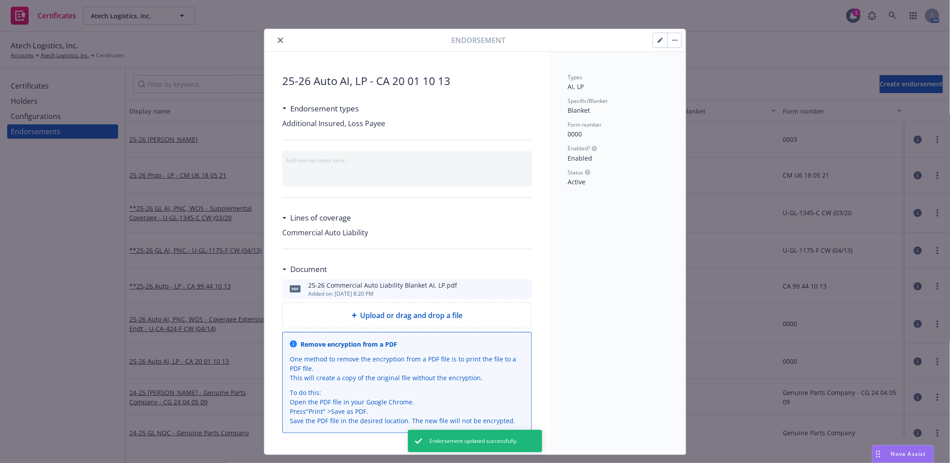
click at [519, 289] on icon "preview file" at bounding box center [523, 288] width 8 height 6
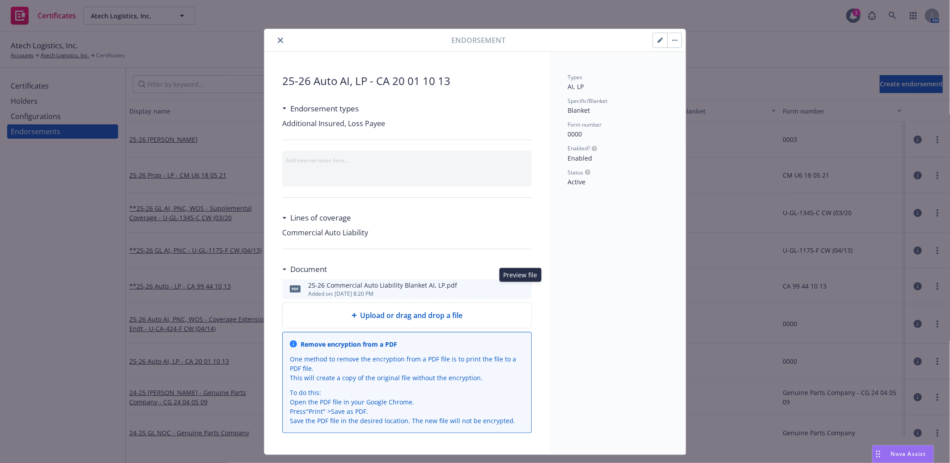
click at [658, 42] on icon "button" at bounding box center [660, 40] width 4 height 4
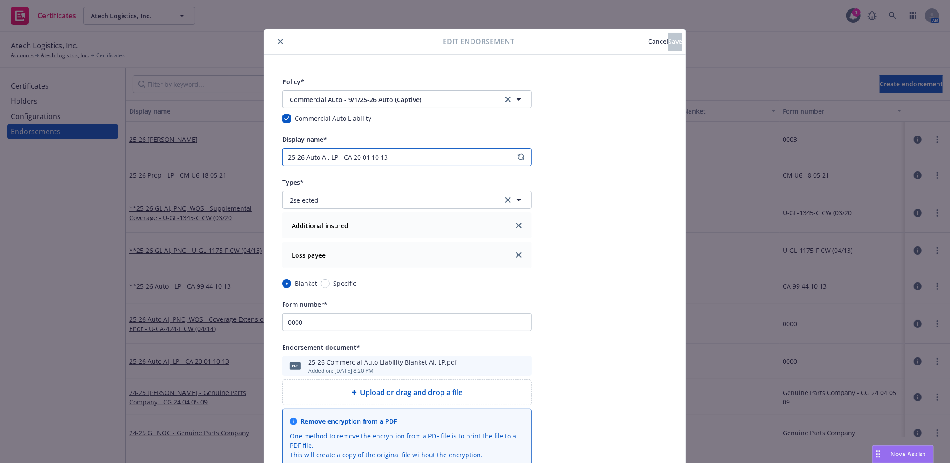
click at [282, 152] on input "25-26 Auto AI, LP - CA 20 01 10 13" at bounding box center [407, 157] width 250 height 18
type input "**25-26 Auto AI, LP - CA 20 01 10 13"
click at [668, 41] on span "Save" at bounding box center [675, 41] width 14 height 9
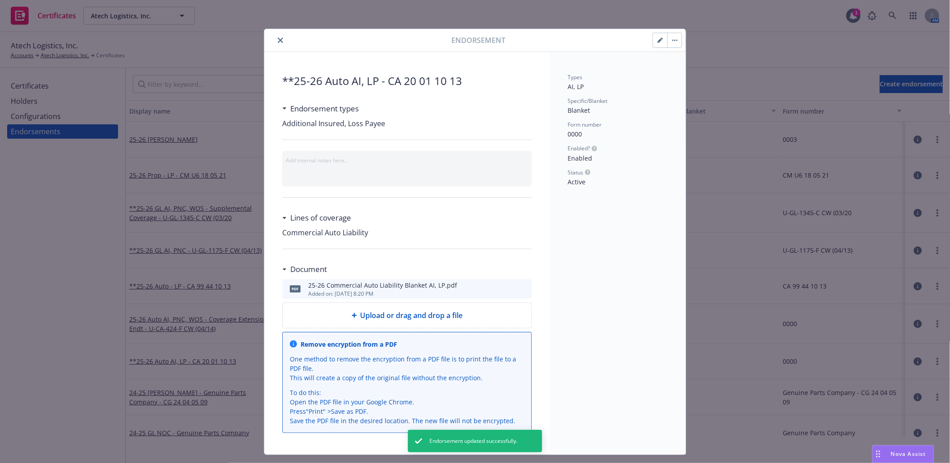
click at [278, 38] on icon "close" at bounding box center [280, 40] width 5 height 5
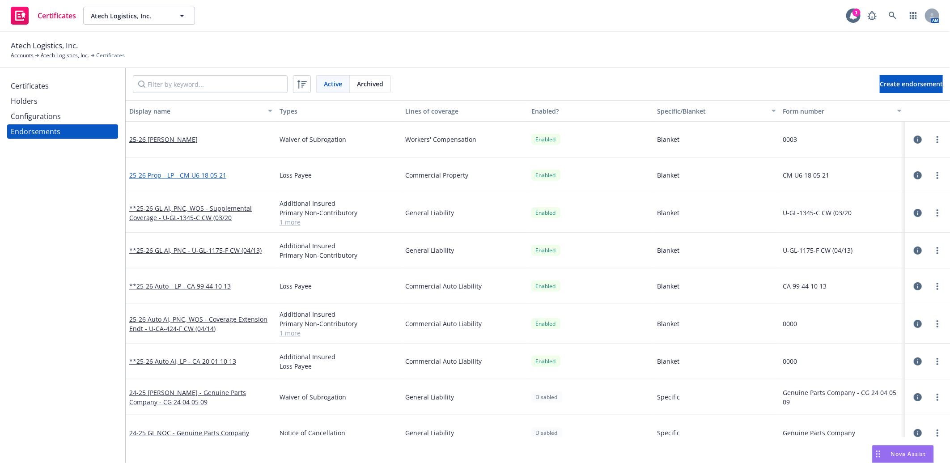
click at [184, 172] on link "25-26 Prop - LP - CM U6 18 05 21" at bounding box center [177, 175] width 97 height 9
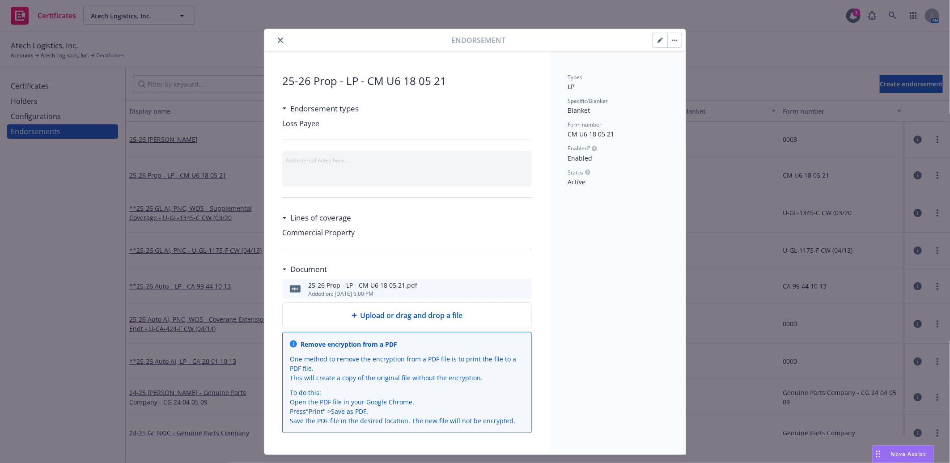
click at [278, 40] on icon "close" at bounding box center [280, 40] width 5 height 5
